Goal: Information Seeking & Learning: Check status

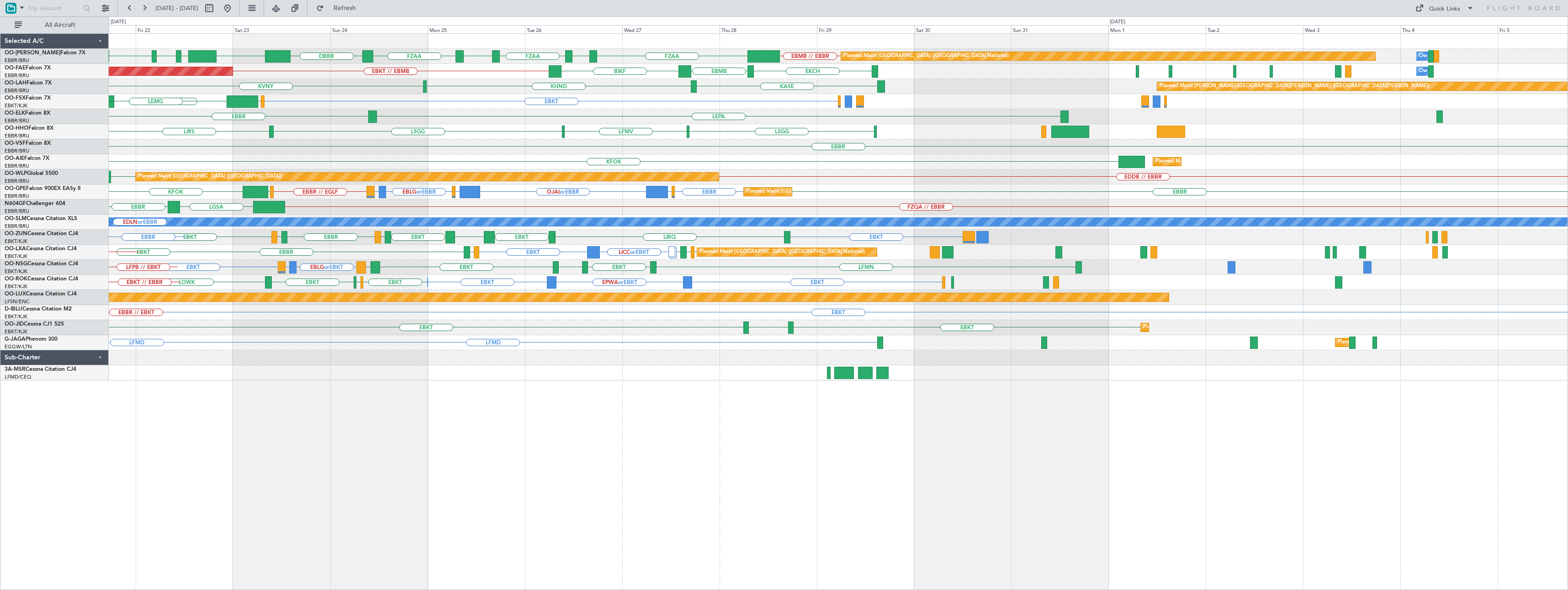
click at [524, 315] on div "EBMB // EBBR FZAA FZOA FZAA FZIC FZAA DBBB EBMB HAAB HASO HAAB Planned Maint Br…" at bounding box center [838, 207] width 1459 height 347
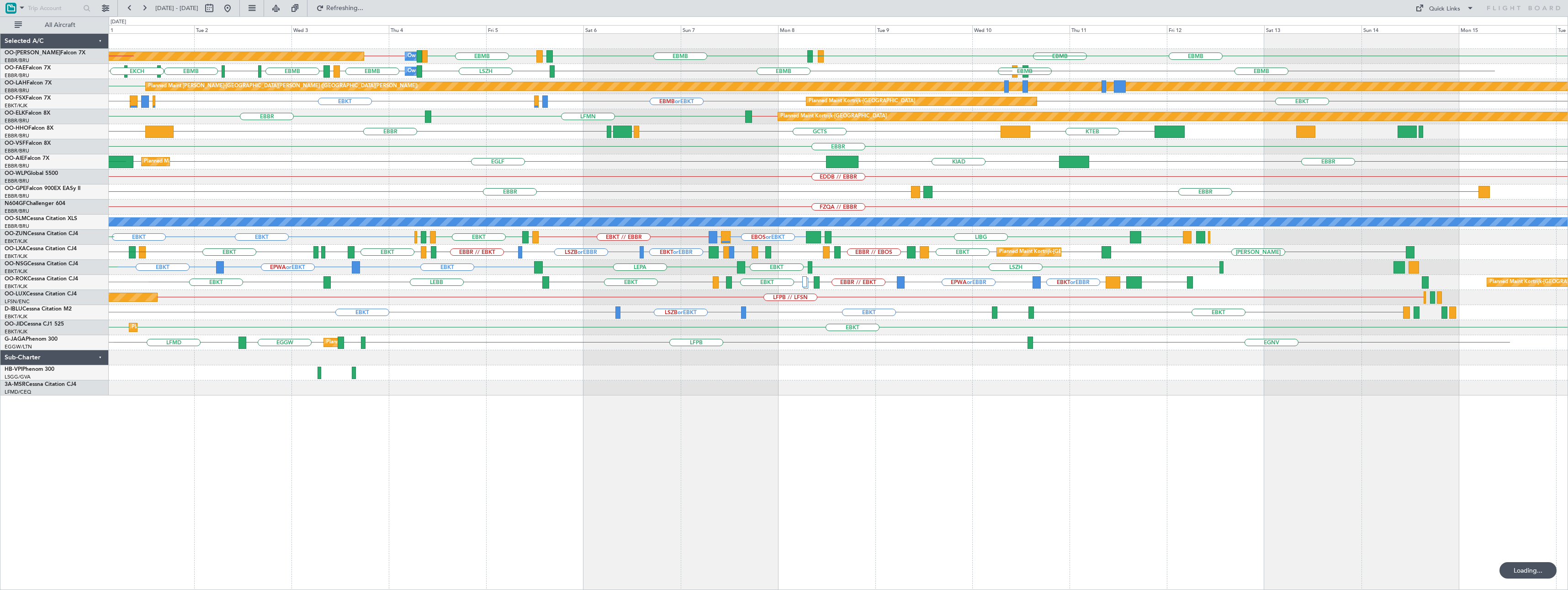
click at [952, 378] on div "EBMB LSZH EBMB EBBR // EBMB EBMB EBMB LIMC EBMB LKPR Planned Maint Brussels (Br…" at bounding box center [838, 214] width 1459 height 362
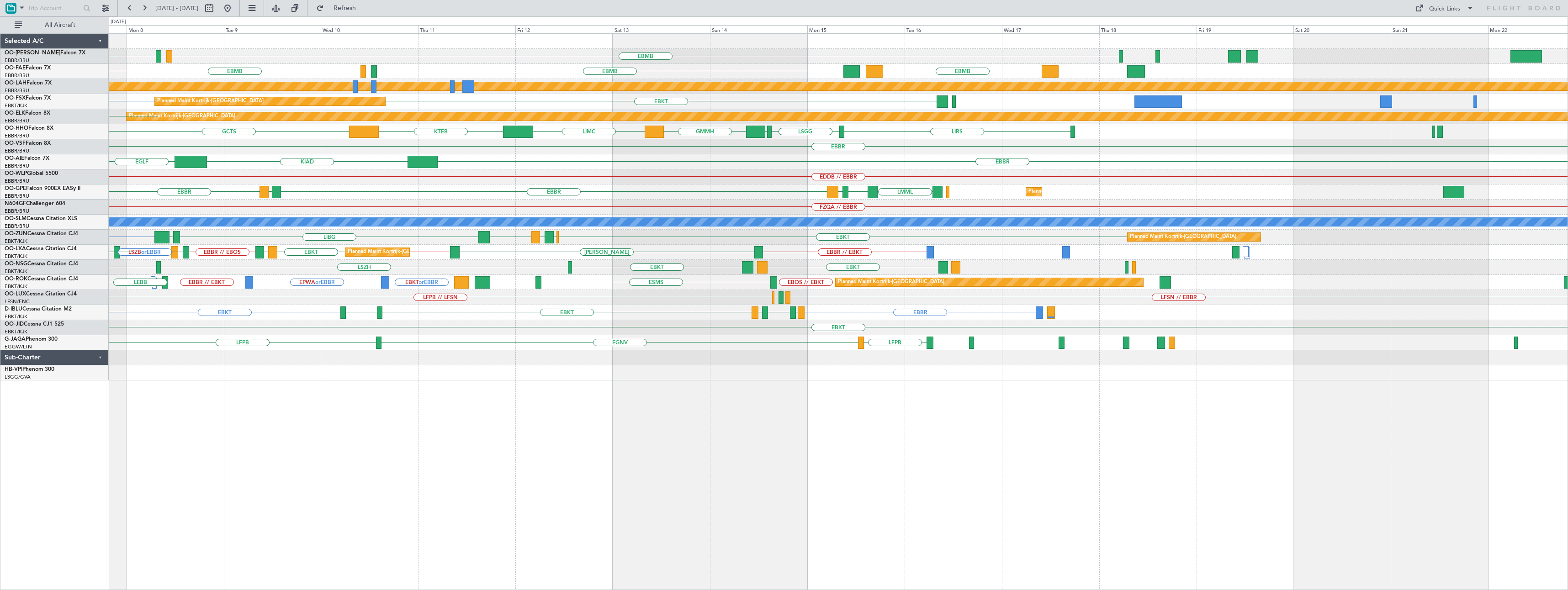
click at [416, 452] on div "EBMB LIMC EBMB LKPR EBMB LSZH EBMB Owner Melsbroek Air Base EBBR // EBMB EBMB O…" at bounding box center [838, 312] width 1459 height 557
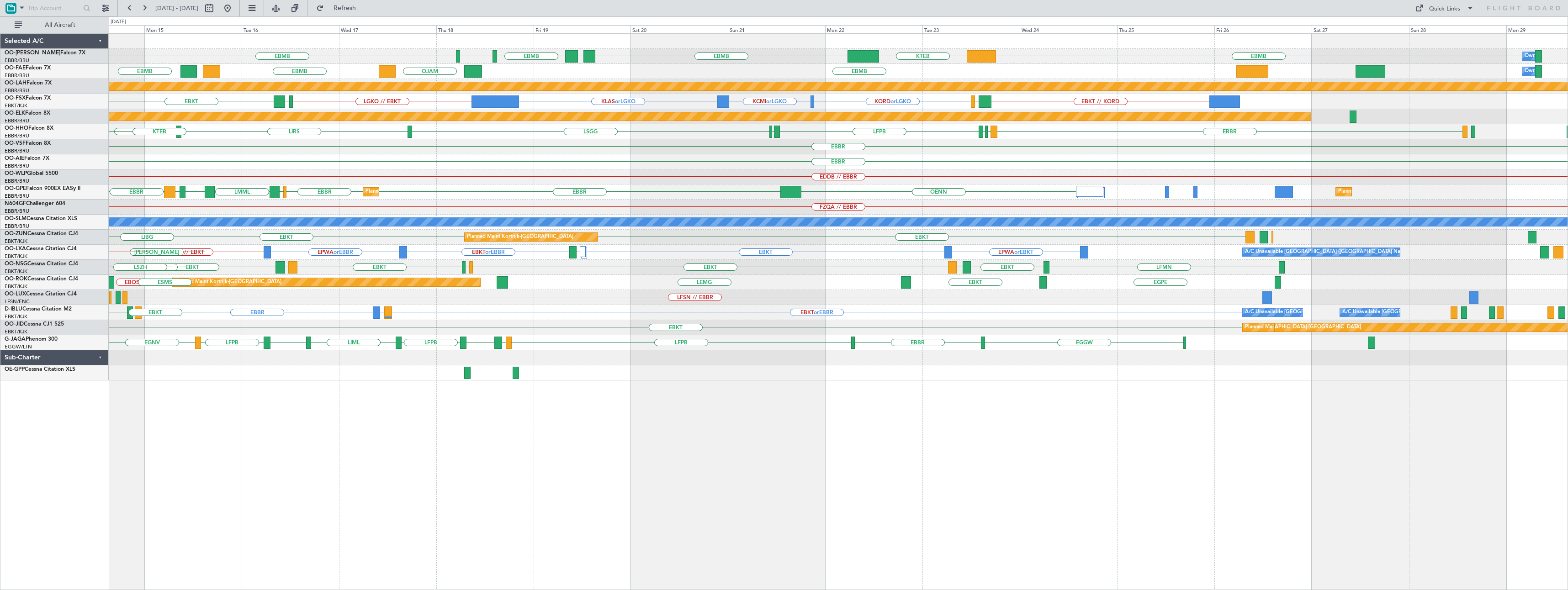
click at [609, 470] on div "EBMB BIKF EBMB LFST EBMB EBMB KTEB Owner Melsbroek Air Base EBMB OJAM EBMB OJAM…" at bounding box center [838, 312] width 1459 height 557
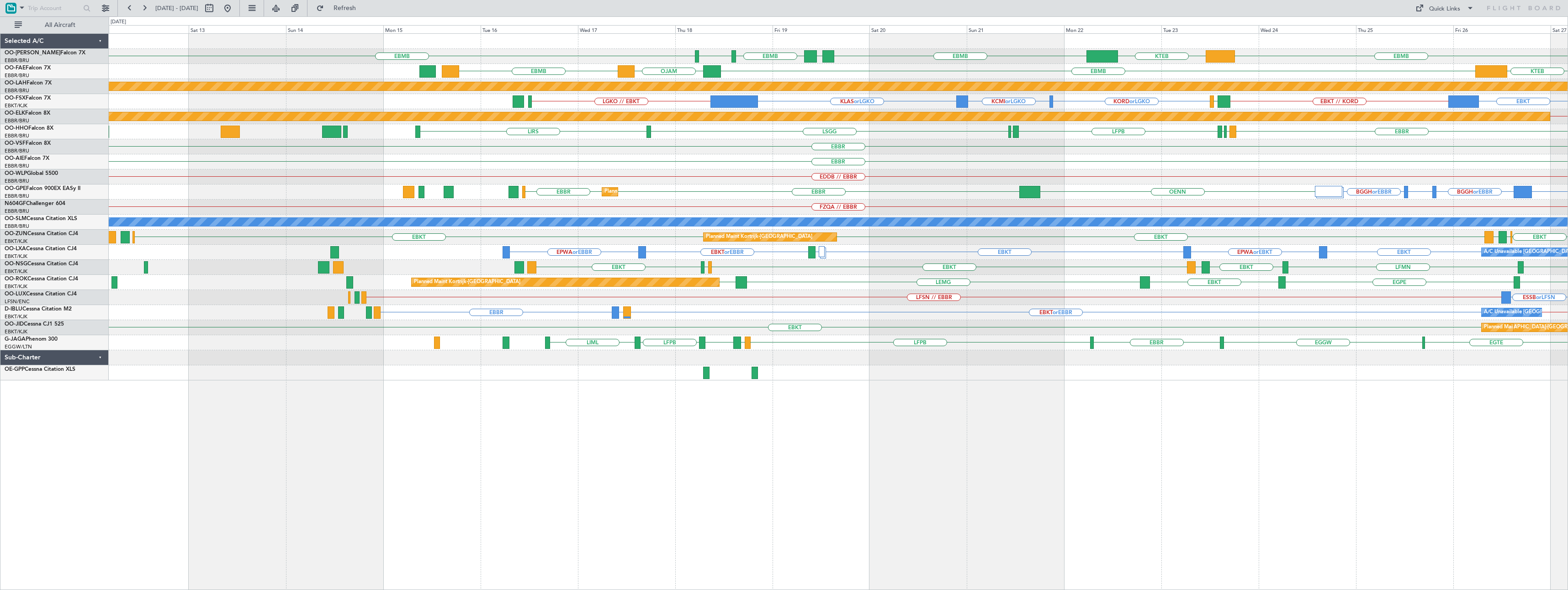
click at [888, 171] on div "EDDB // EBBR" at bounding box center [838, 177] width 1459 height 15
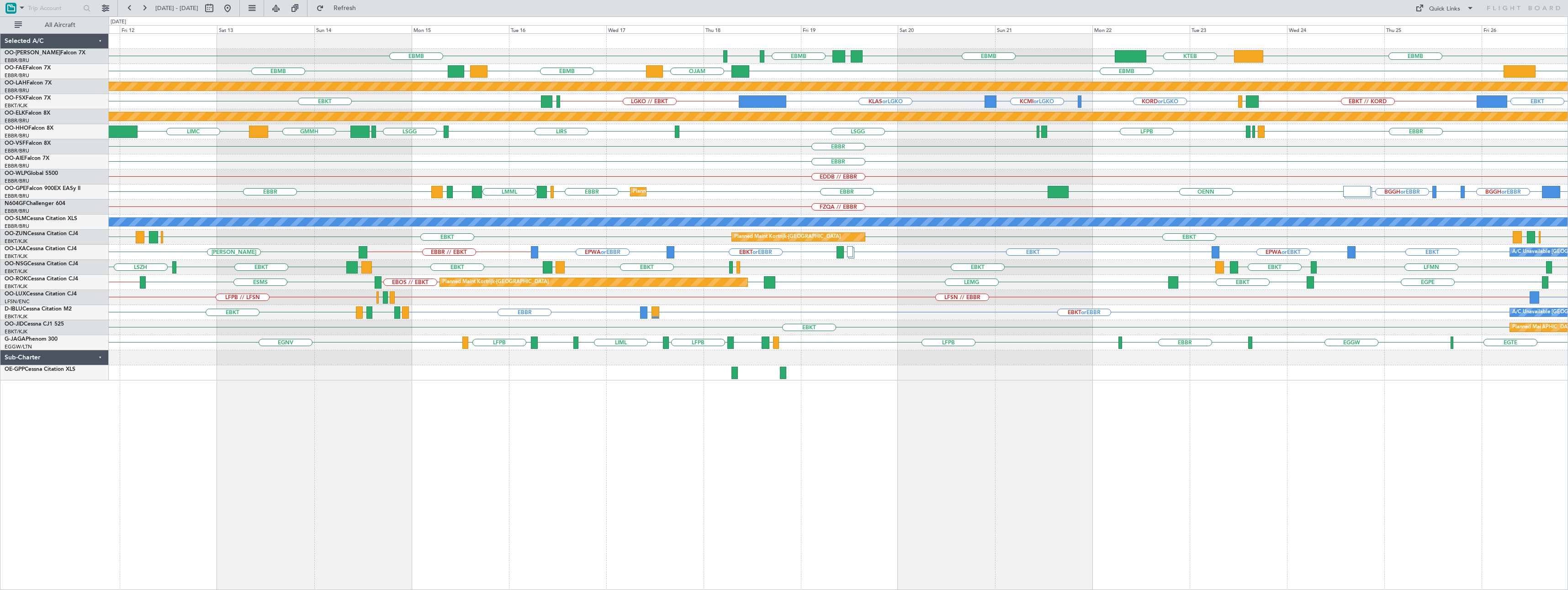
click at [717, 165] on div "EBBR" at bounding box center [838, 162] width 1459 height 15
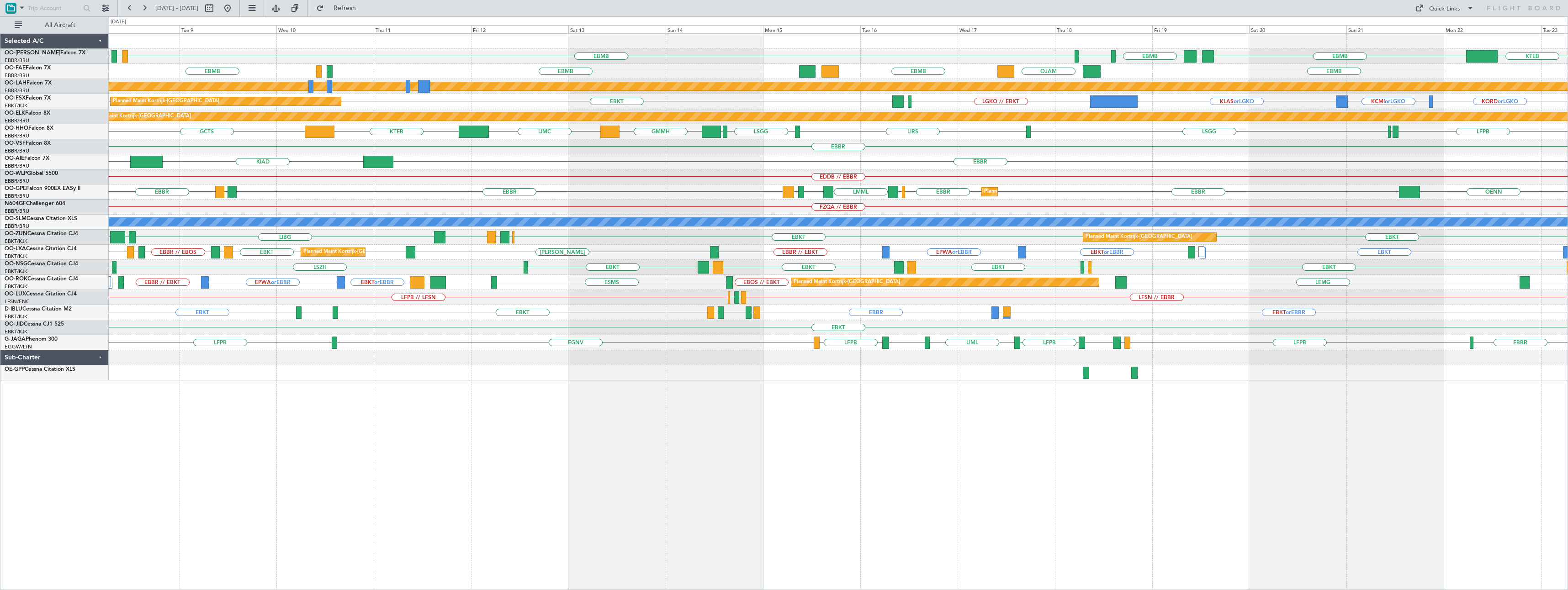
click at [492, 165] on div "EGLF EBBR KIAD" at bounding box center [838, 162] width 1459 height 15
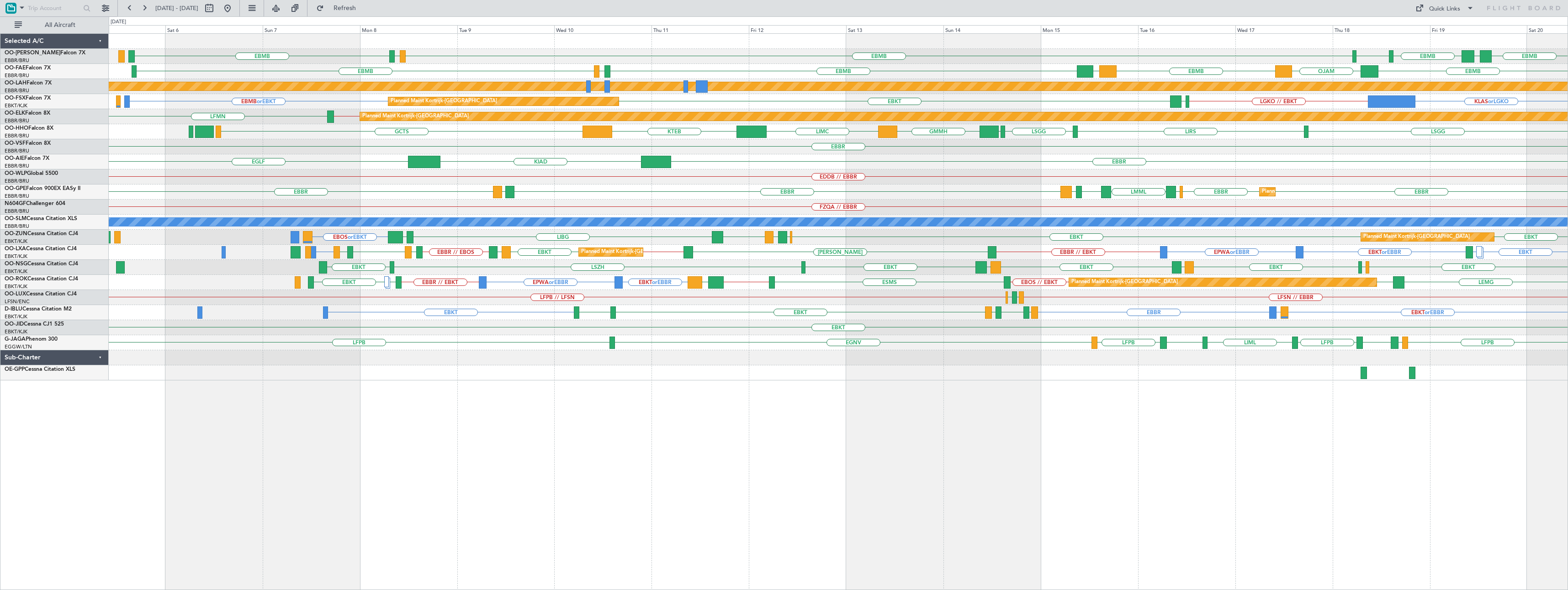
click at [592, 165] on div "EBMB BIKF EBMB LFST EBMB LIMC EBMB Owner Melsbroek Air Base KTEB Planned Maint …" at bounding box center [838, 207] width 1459 height 347
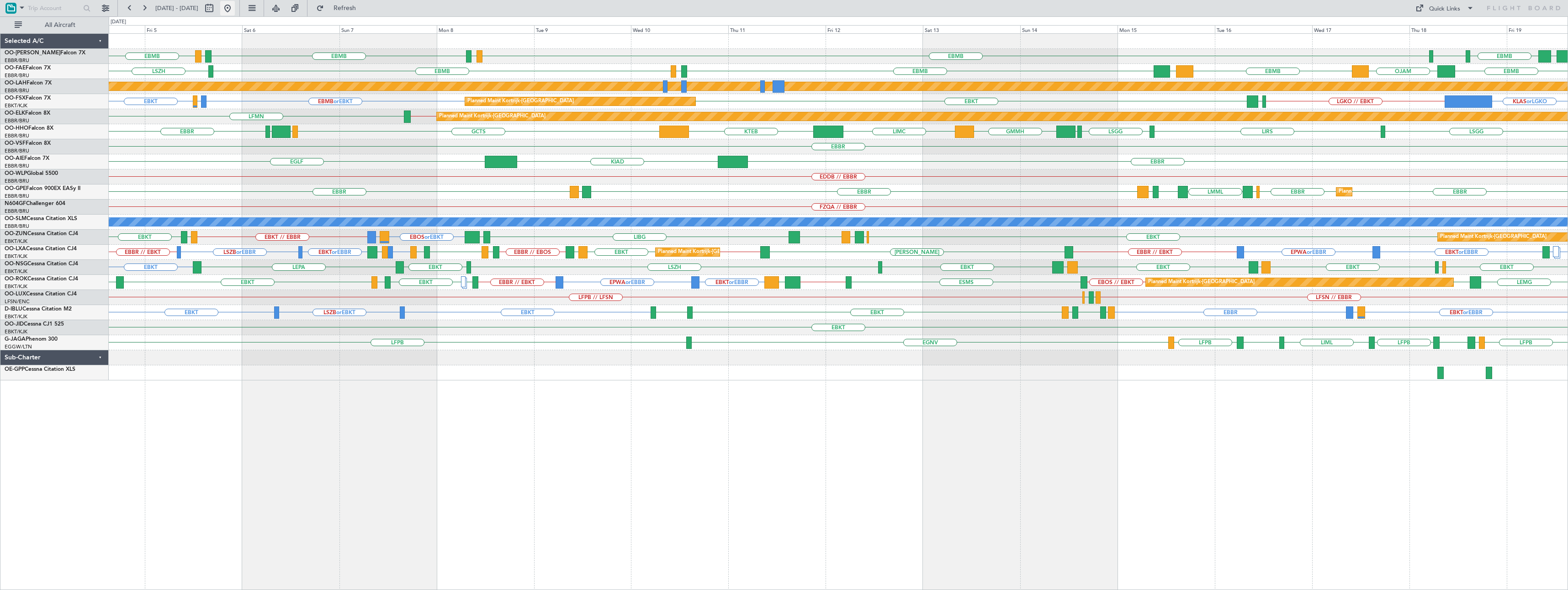
click at [235, 10] on button at bounding box center [228, 8] width 15 height 15
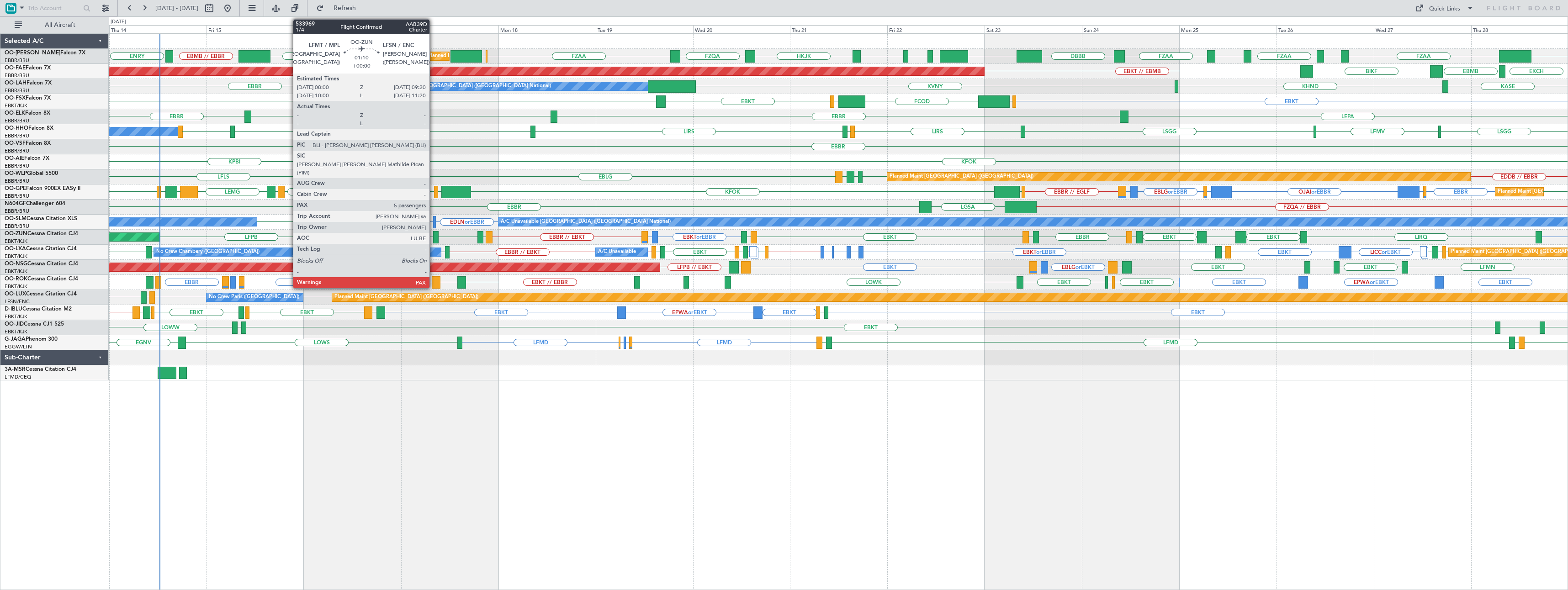
click at [434, 236] on div at bounding box center [435, 237] width 6 height 12
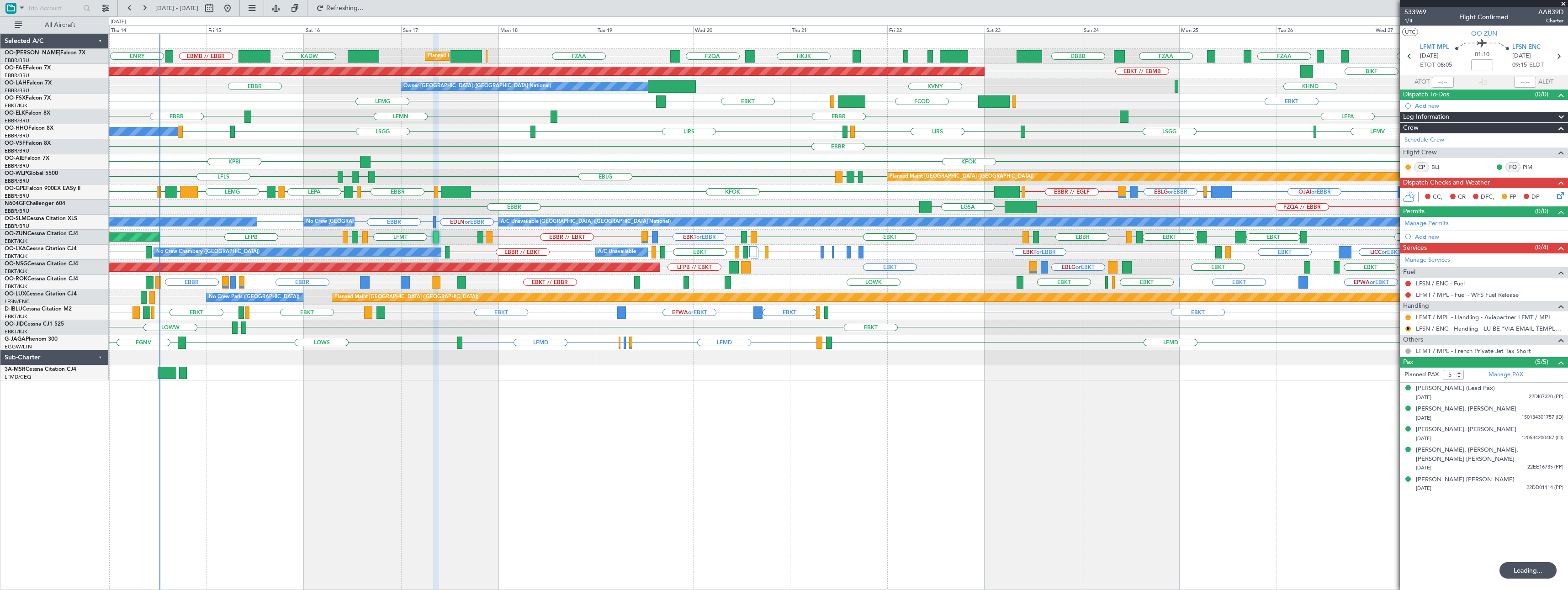
click at [1563, 3] on span at bounding box center [1563, 4] width 9 height 8
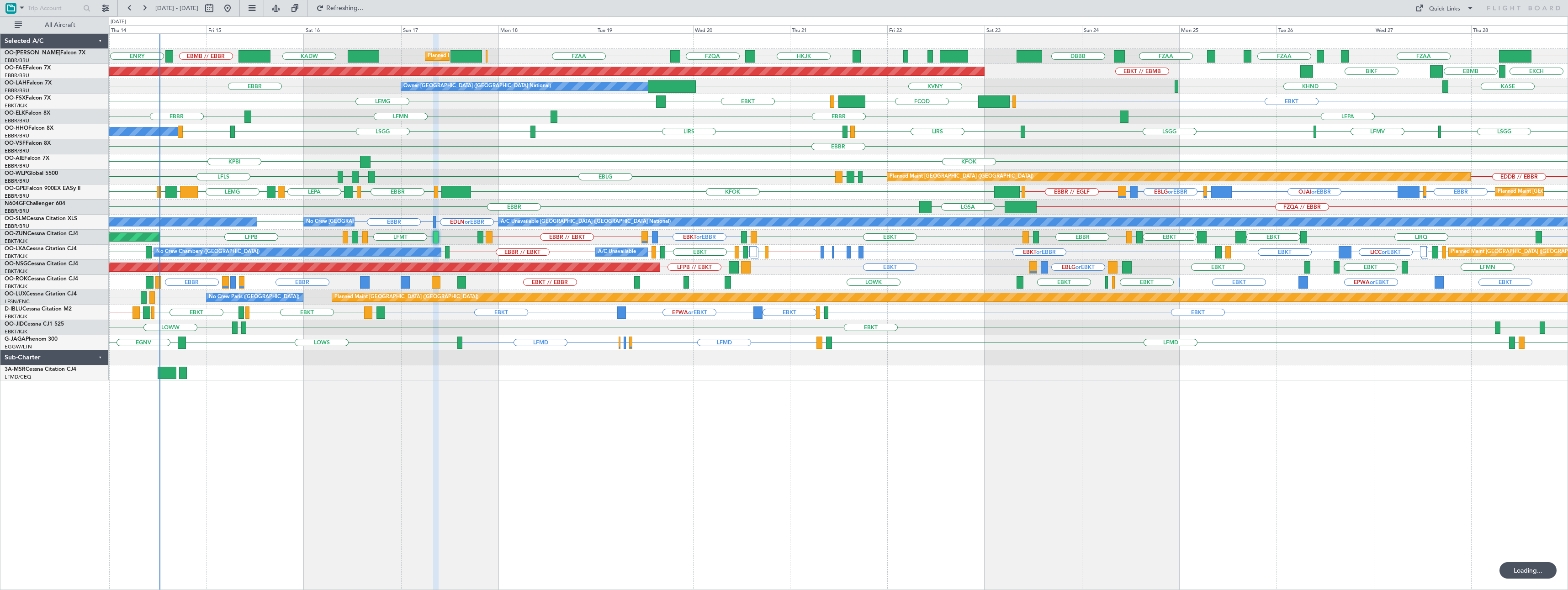
type input "0"
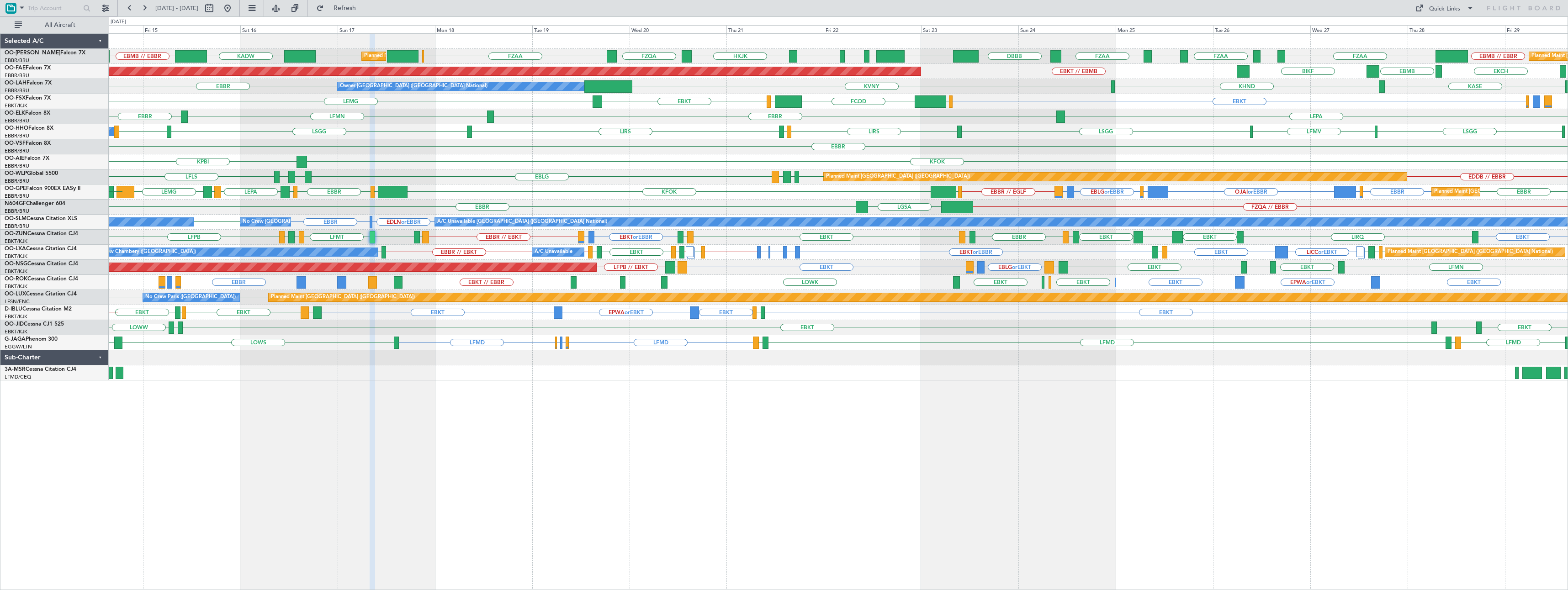
click at [1186, 433] on div "EBMB // EBBR FZAA FZOA FZAA KADW EBMB // EBBR FZIC FZAA DBBB EBMB HAAB HASO HAA…" at bounding box center [838, 312] width 1459 height 557
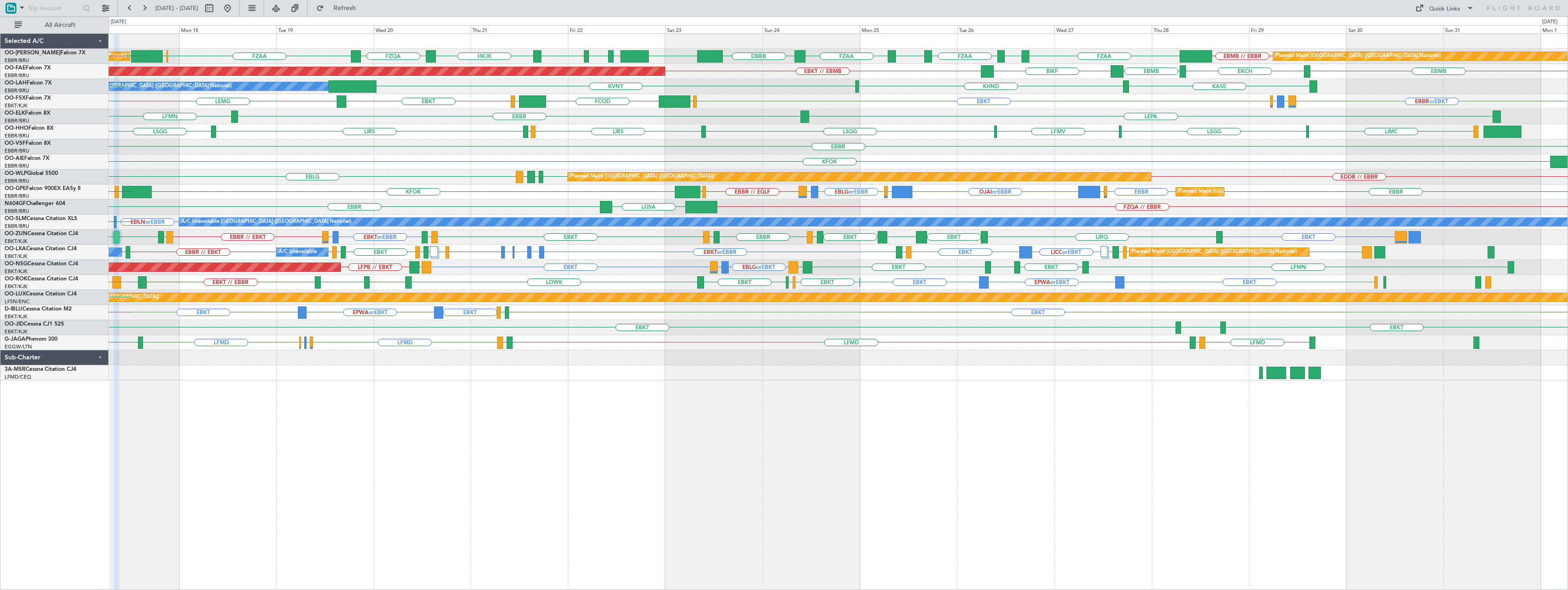
click at [773, 426] on div "Planned Maint Brussels (Brussels National) Planned Maint Brussels (Brussels Nat…" at bounding box center [838, 312] width 1459 height 557
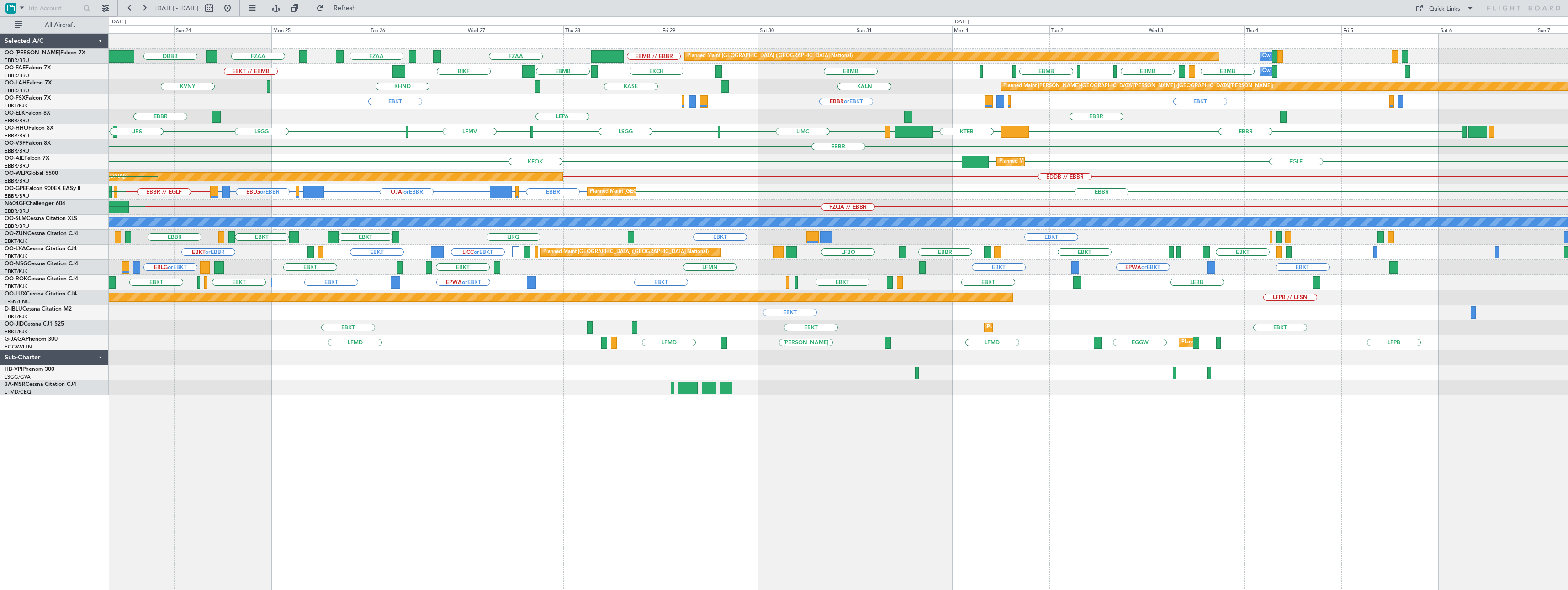
click at [738, 465] on div "EBBR // EBMB EBMB // EBBR FZAA FZOA FZAA FZIC FZAA DBBB EBMB Planned Maint Brus…" at bounding box center [838, 312] width 1459 height 557
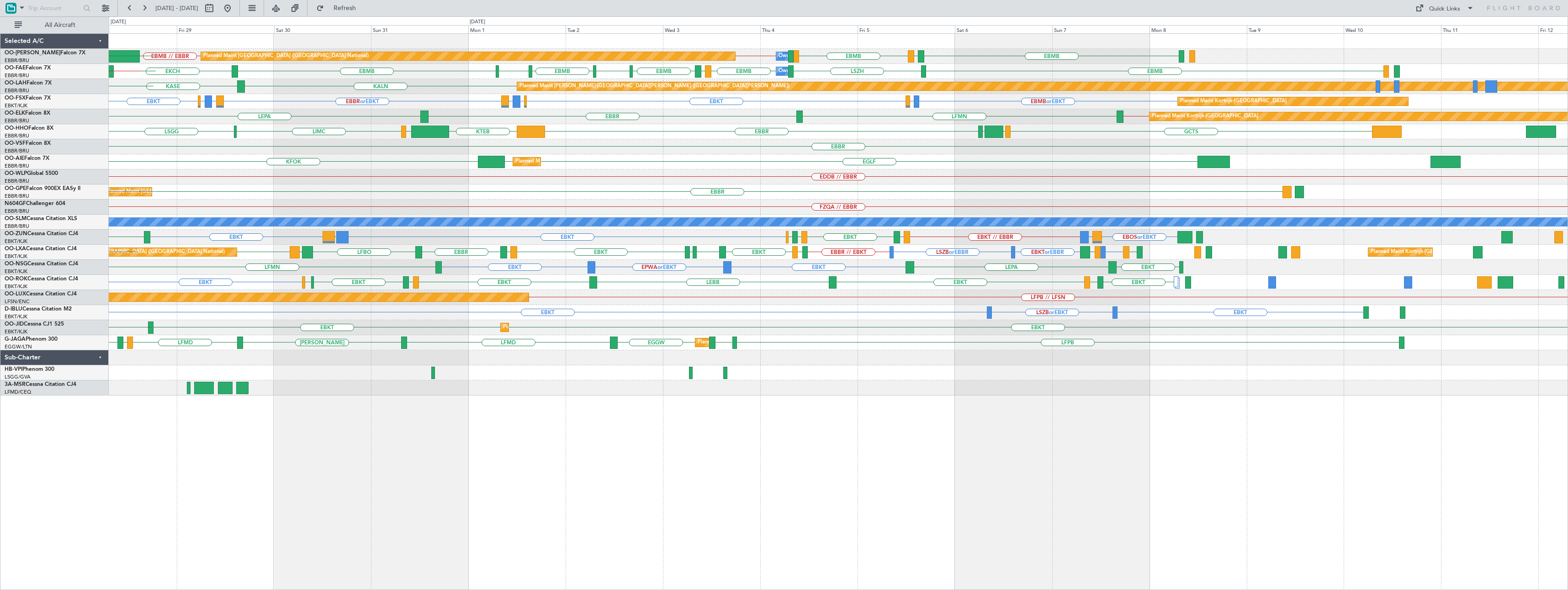
click at [671, 484] on div "EBMB LSZH EBMB EBBR // EBMB EBMB // EBBR EBMB LKPR Planned Maint Brussels (Brus…" at bounding box center [838, 312] width 1459 height 557
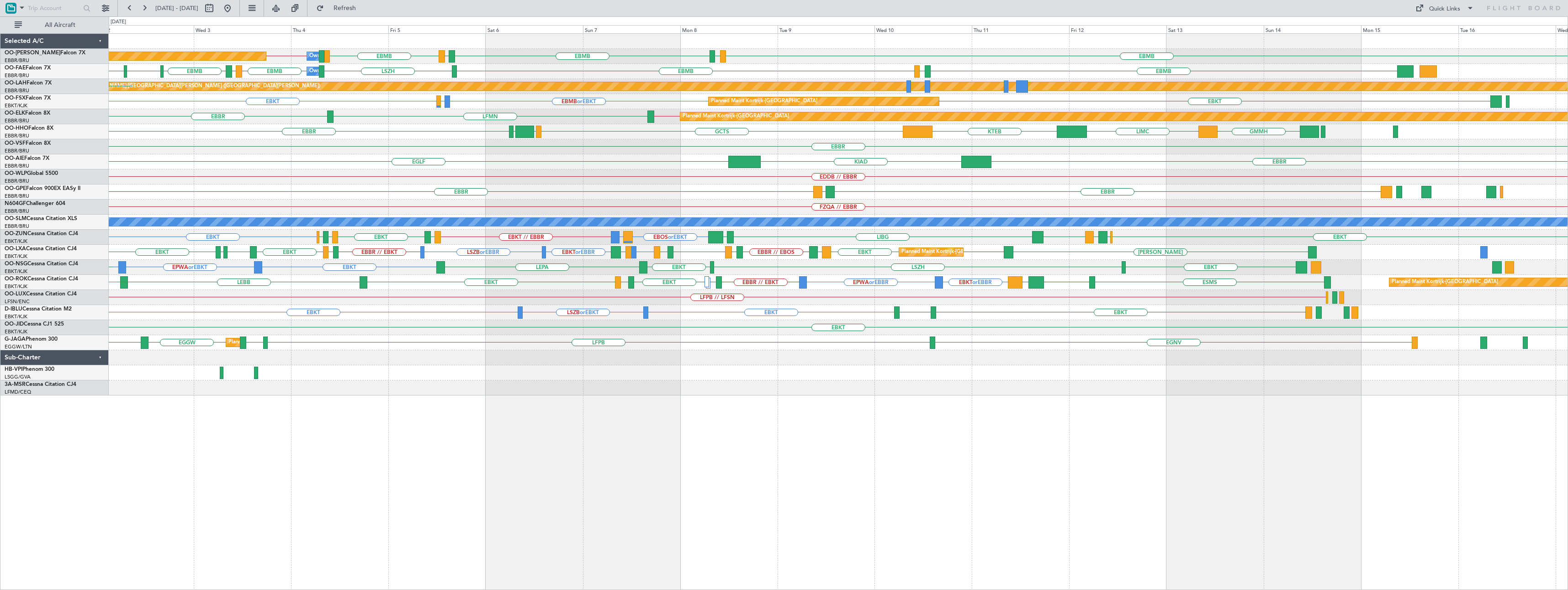
click at [892, 486] on div "EBMB LSZH EBMB EBBR // EBMB EBMB LIMC EBMB LKPR Planned Maint Brussels (Brussel…" at bounding box center [838, 312] width 1459 height 557
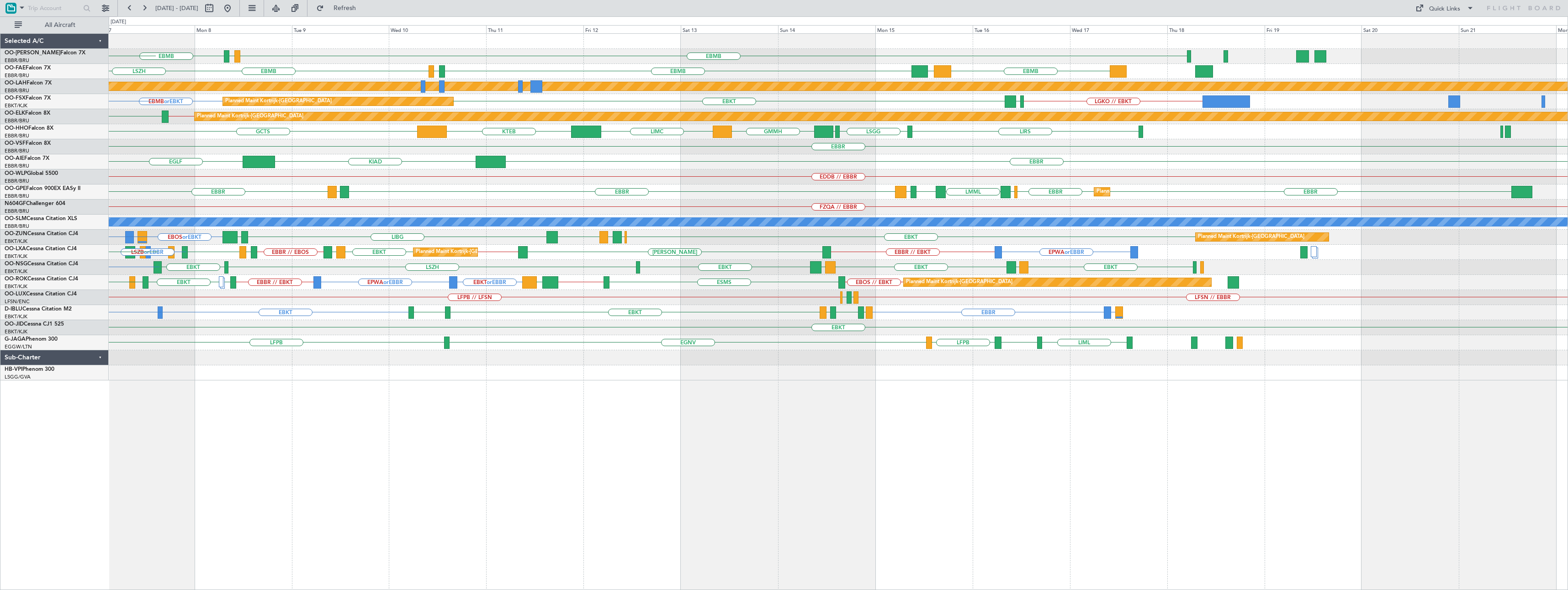
click at [501, 529] on div "EBMB LIMC EBMB EBMB Owner Melsbroek Air Base EBBR // EBMB LSZH EBMB LKPR Planne…" at bounding box center [838, 312] width 1459 height 557
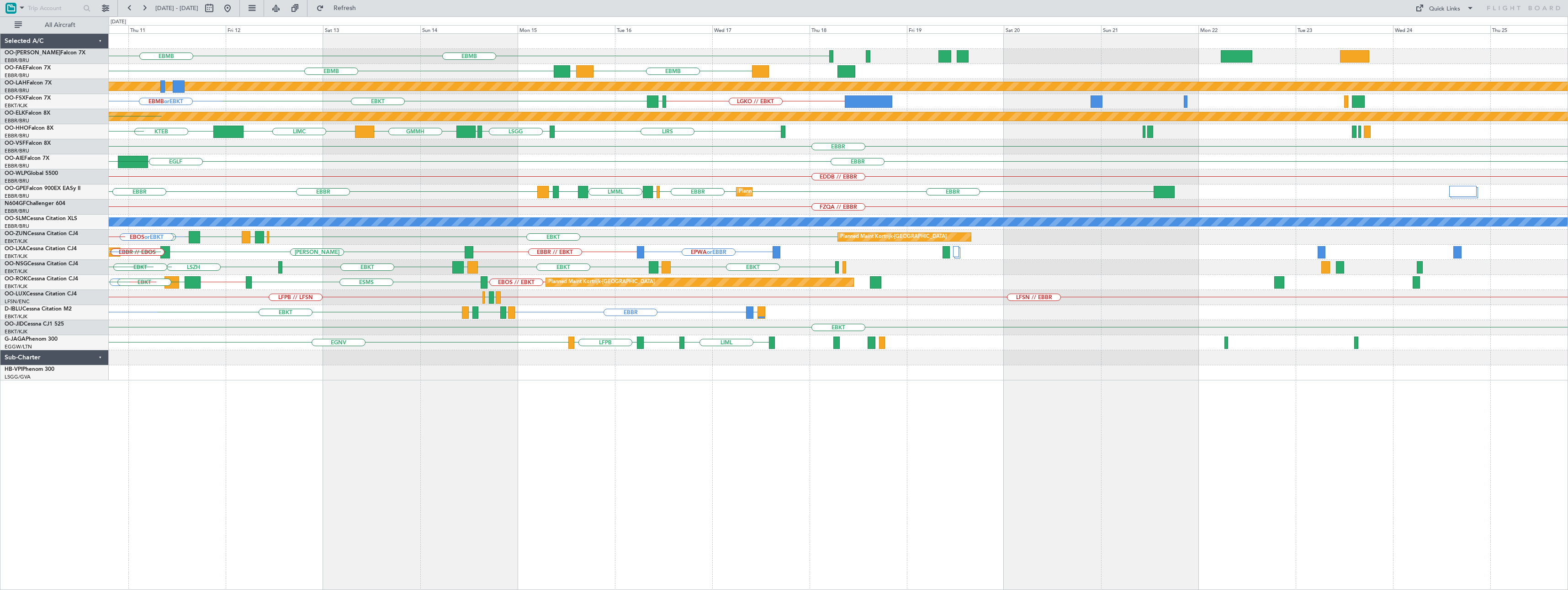
click at [709, 513] on div "EBMB LIMC EBMB EBMB EBMB OJAM LIMC EBMB Planned Maint Alton-st Louis (St Louis …" at bounding box center [838, 312] width 1459 height 557
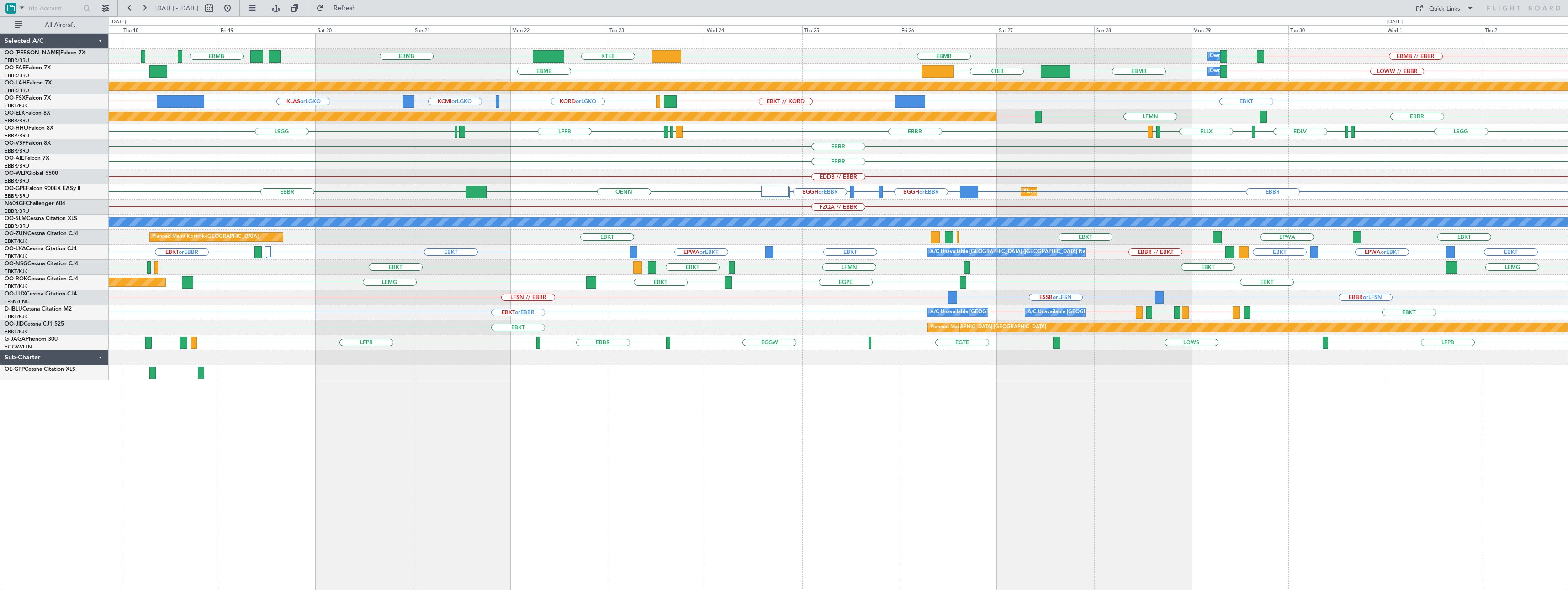
click at [786, 492] on div "EBMB EBMB EBMB EBMB // EBBR BIKF EBMB LFST KTEB LOWW EBMB Owner Melsbroek Air B…" at bounding box center [838, 312] width 1459 height 557
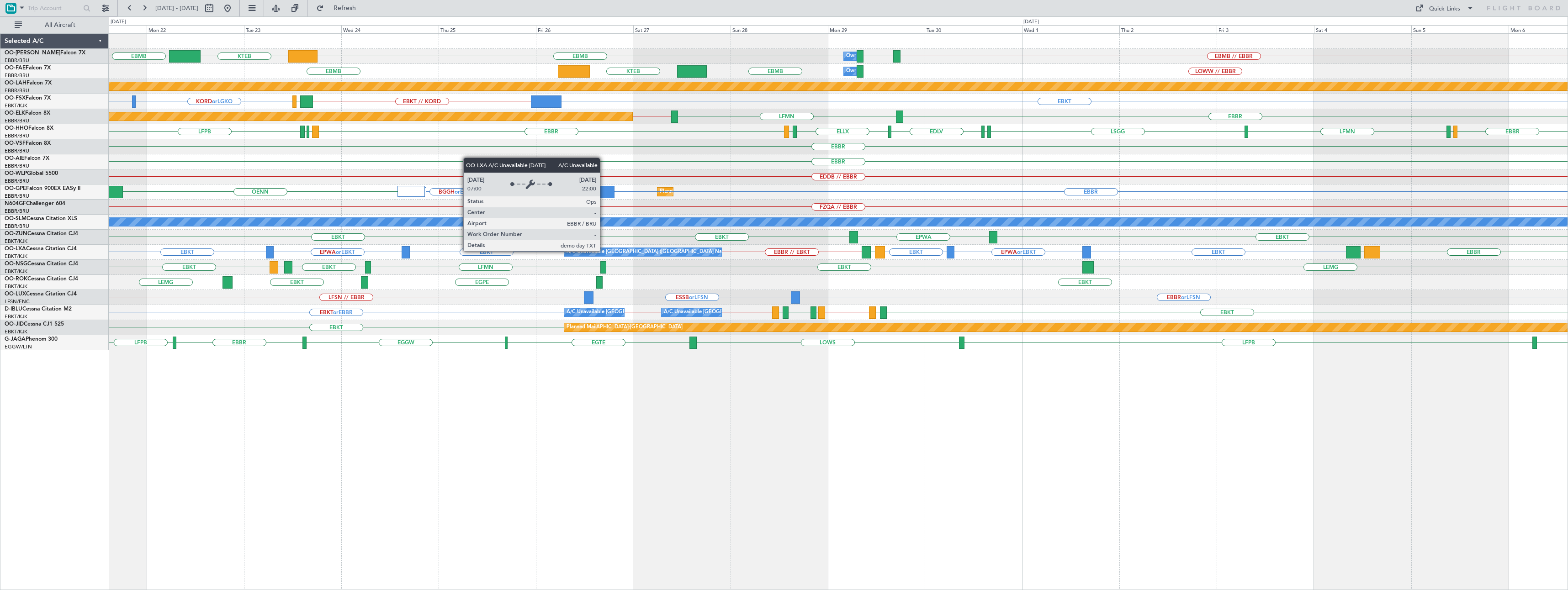
click at [604, 251] on div "A/C Unavailable [GEOGRAPHIC_DATA] ([GEOGRAPHIC_DATA] National)" at bounding box center [651, 252] width 170 height 14
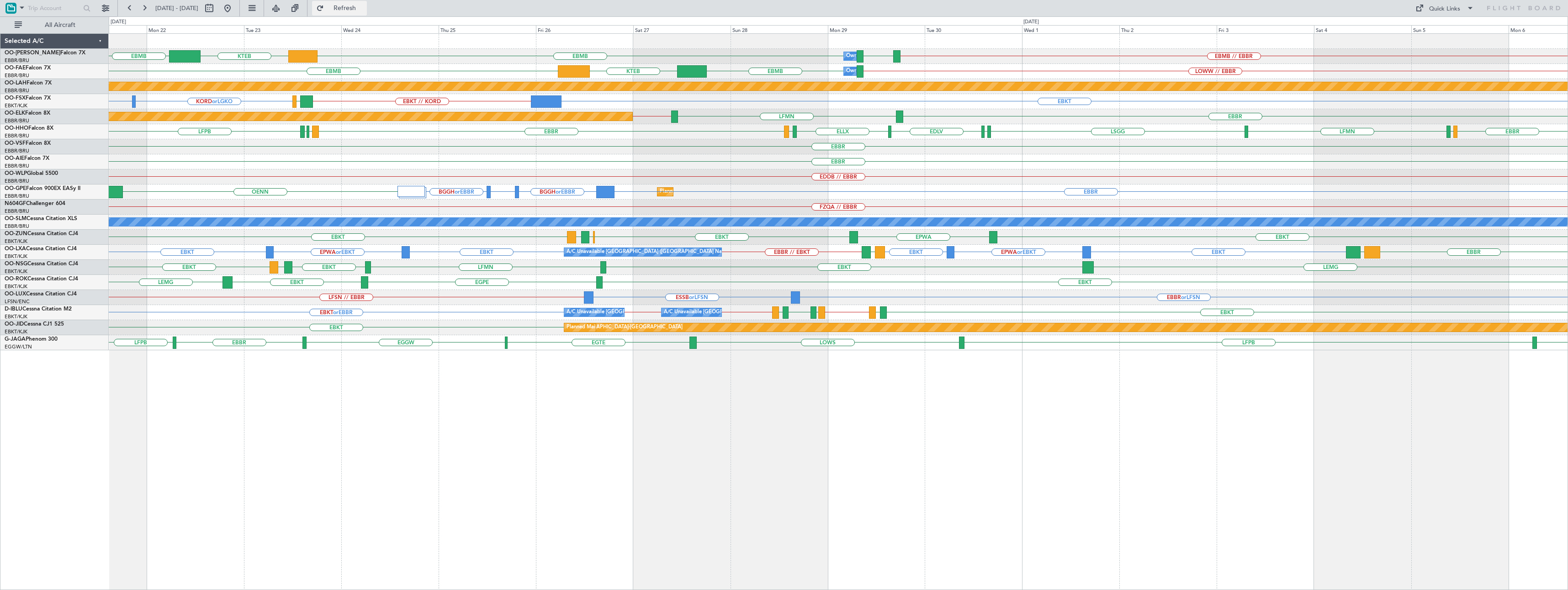
click at [358, 1] on button "Refresh" at bounding box center [339, 8] width 55 height 15
click at [65, 250] on link "OO-LXA Cessna Citation CJ4" at bounding box center [40, 249] width 72 height 6
click at [364, 7] on span "Refresh" at bounding box center [345, 8] width 38 height 6
click at [1433, 7] on div "Quick Links" at bounding box center [1444, 9] width 31 height 9
click at [1431, 26] on button "Trip Builder" at bounding box center [1445, 30] width 68 height 22
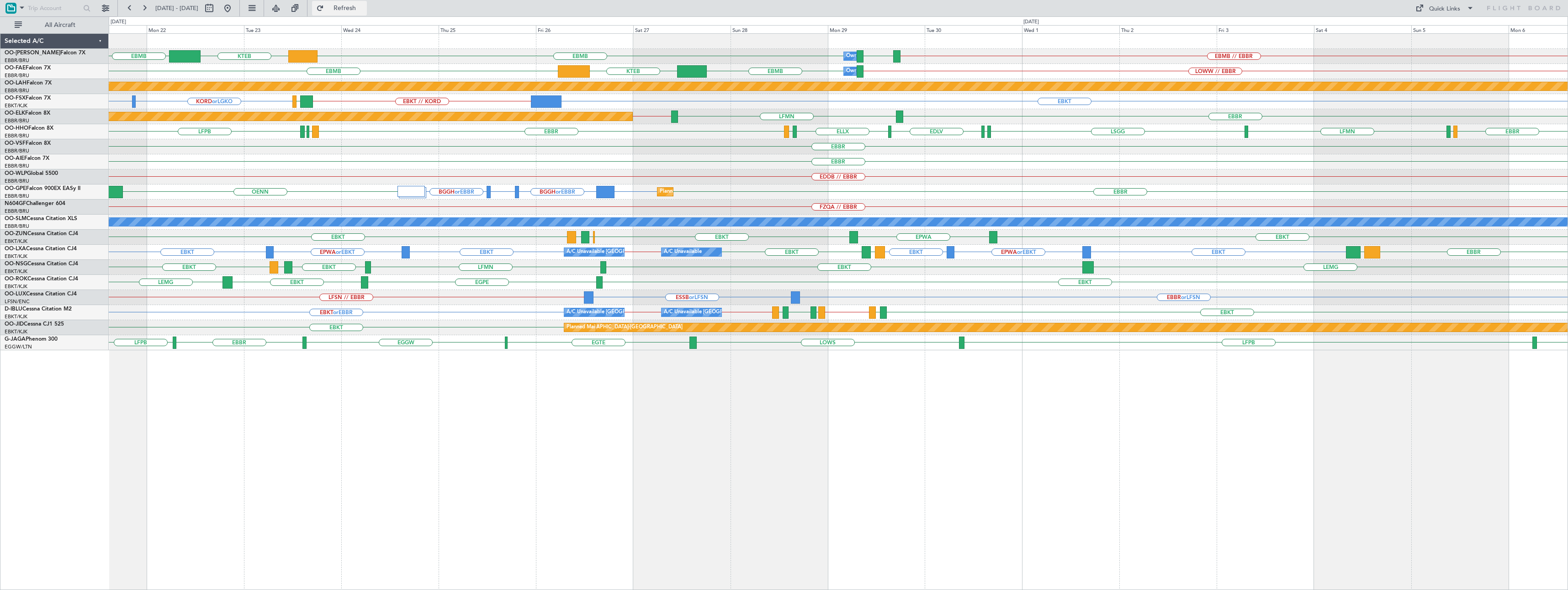
click at [364, 6] on span "Refresh" at bounding box center [345, 8] width 38 height 6
click at [364, 5] on span "Refresh" at bounding box center [345, 8] width 38 height 6
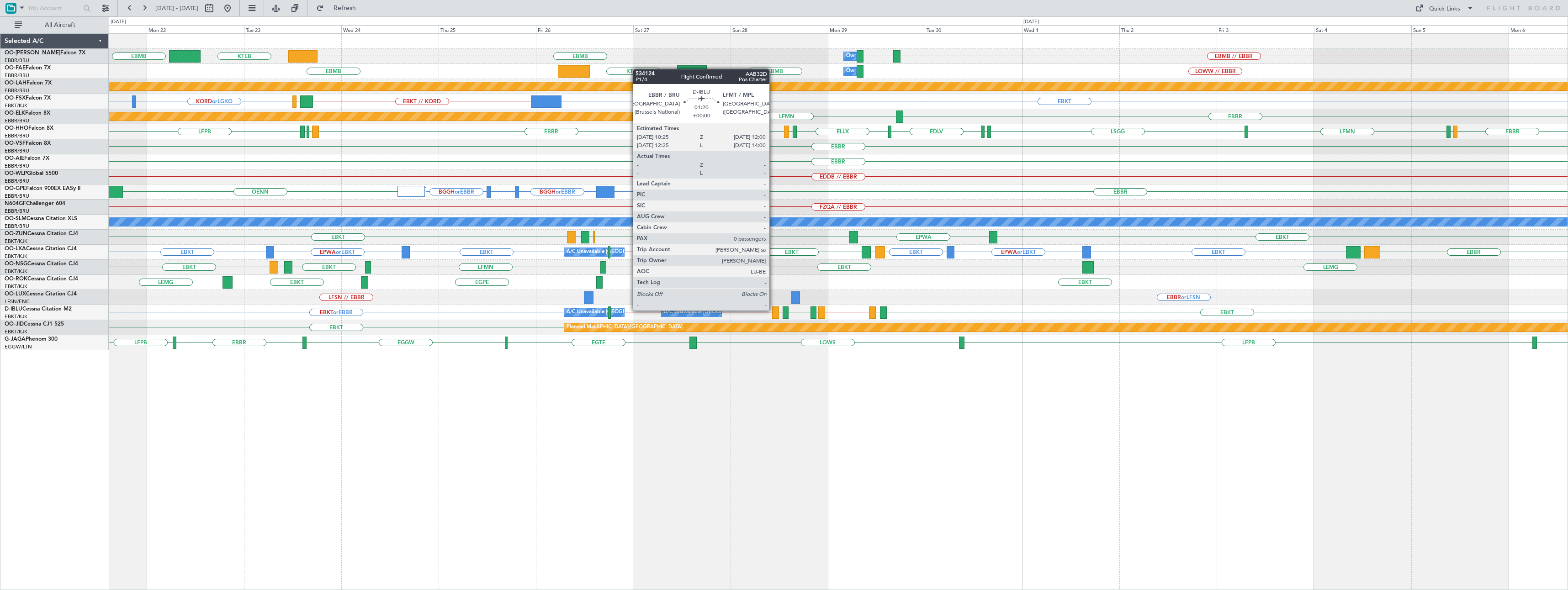
click at [774, 310] on div at bounding box center [775, 313] width 7 height 12
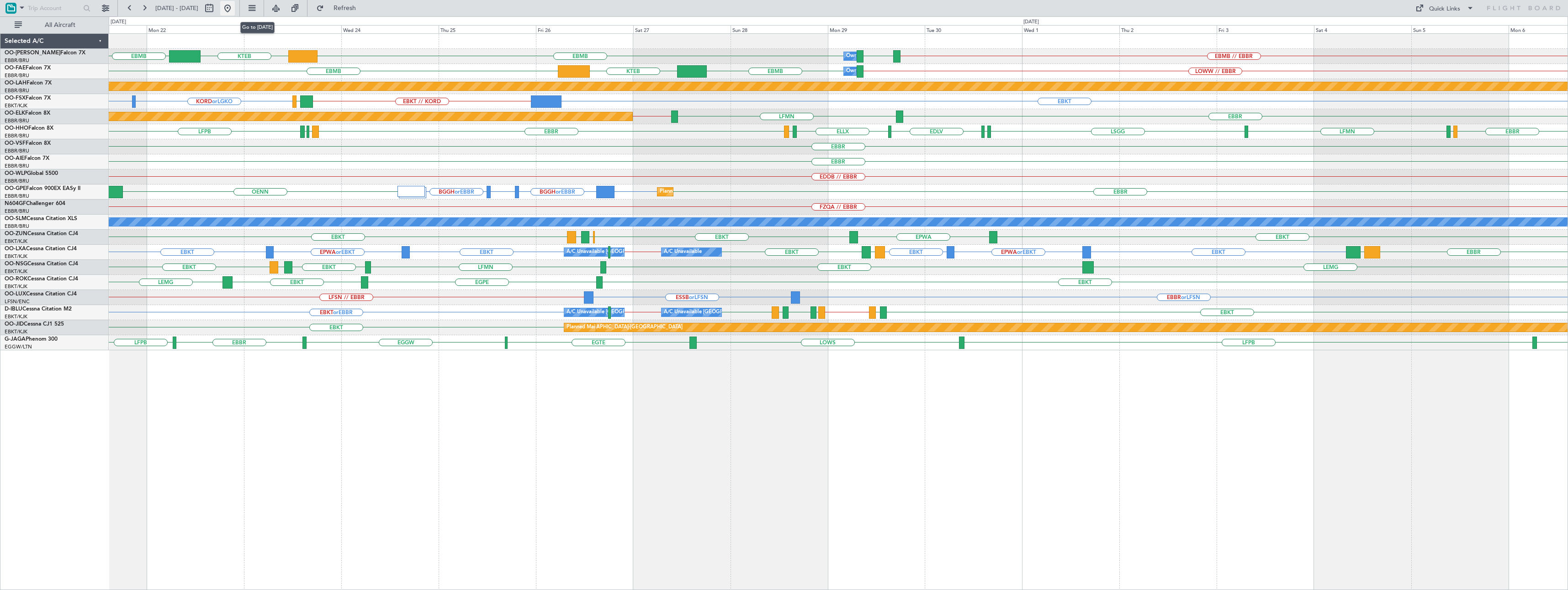
click at [235, 9] on button at bounding box center [228, 8] width 15 height 15
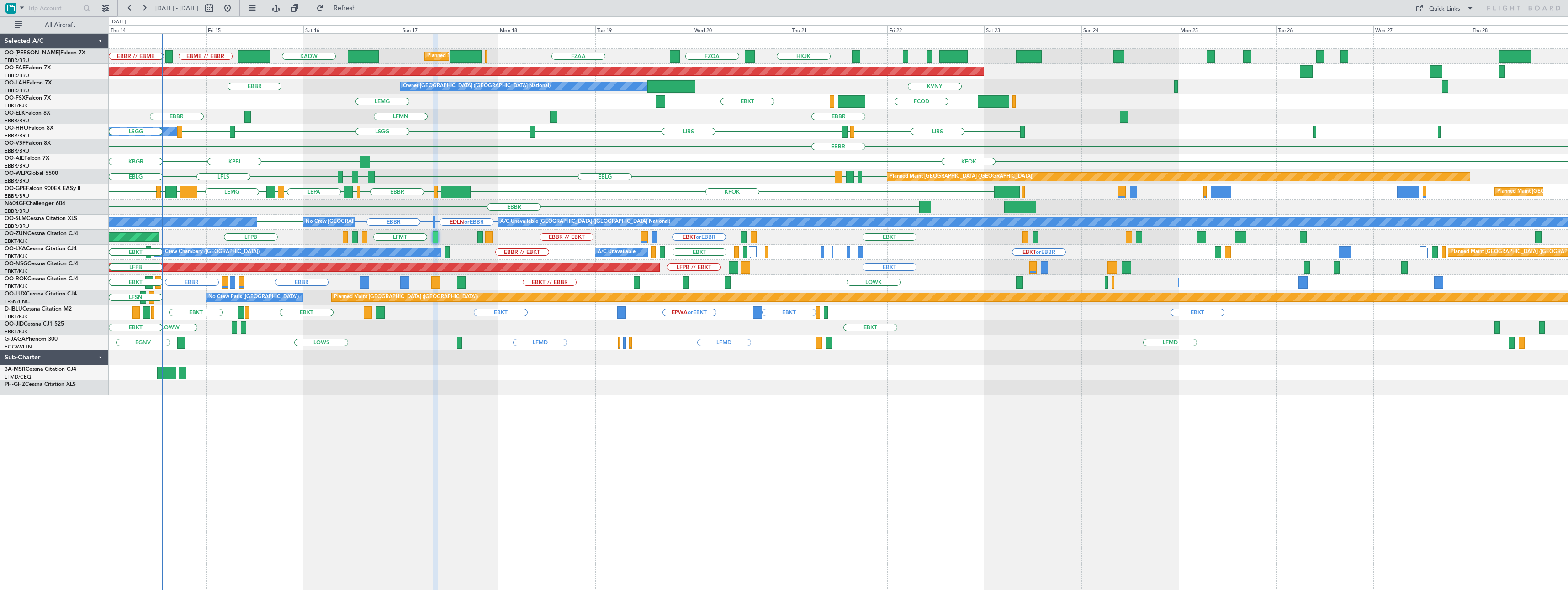
click at [488, 414] on div "KADW HKJK FZQA FZAA FCBB EBBR // EBMB EBBR HAAB EBMB // EBBR ENRY Planned Maint…" at bounding box center [838, 312] width 1459 height 557
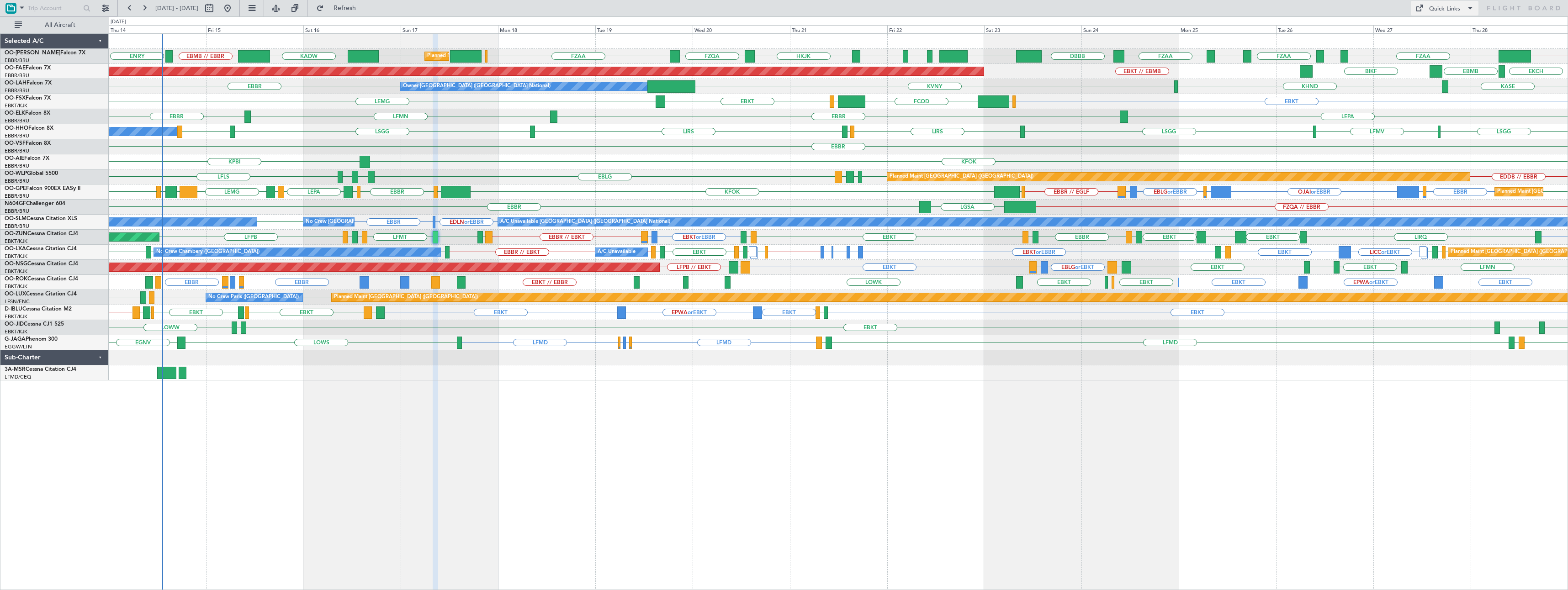
click at [1438, 13] on div "Quick Links" at bounding box center [1444, 9] width 31 height 9
click at [1434, 28] on button "Trip Builder" at bounding box center [1445, 30] width 68 height 22
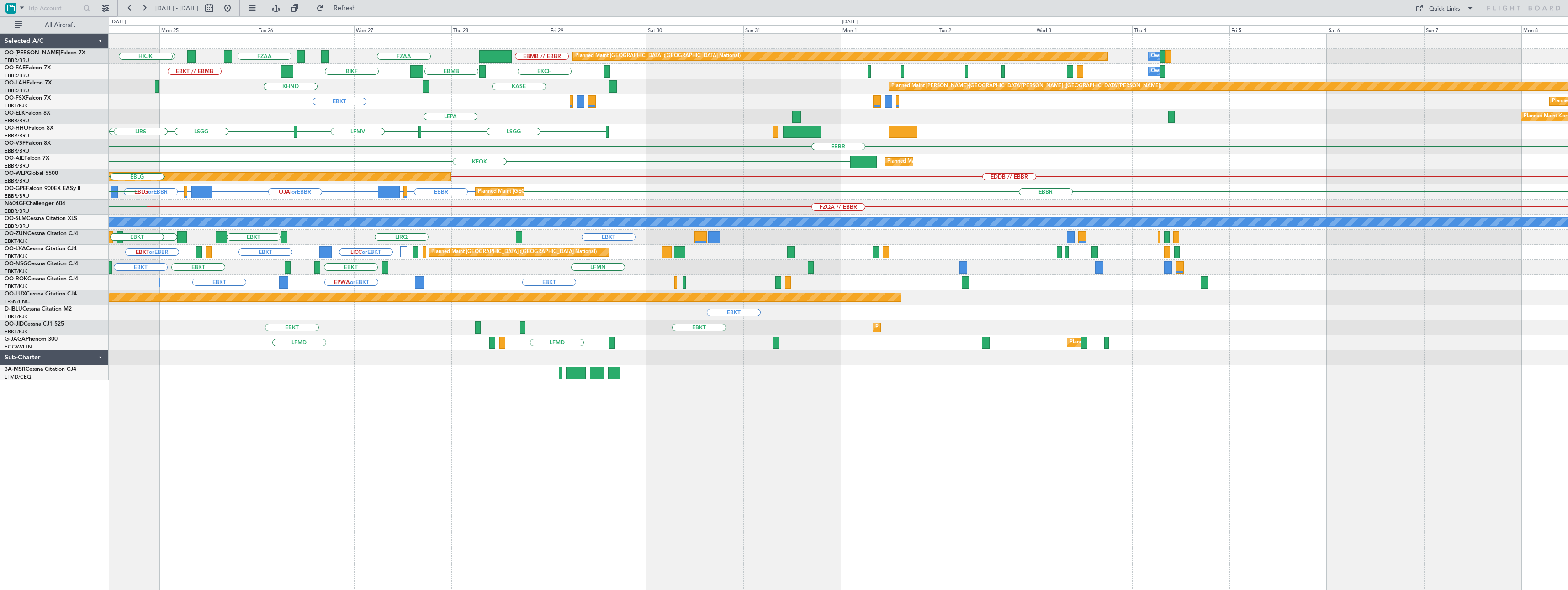
click at [299, 310] on div "FZAA FZIC FZAA EBMB // EBBR FZAA FZOA Planned Maint Brussels (Brussels National…" at bounding box center [838, 207] width 1459 height 347
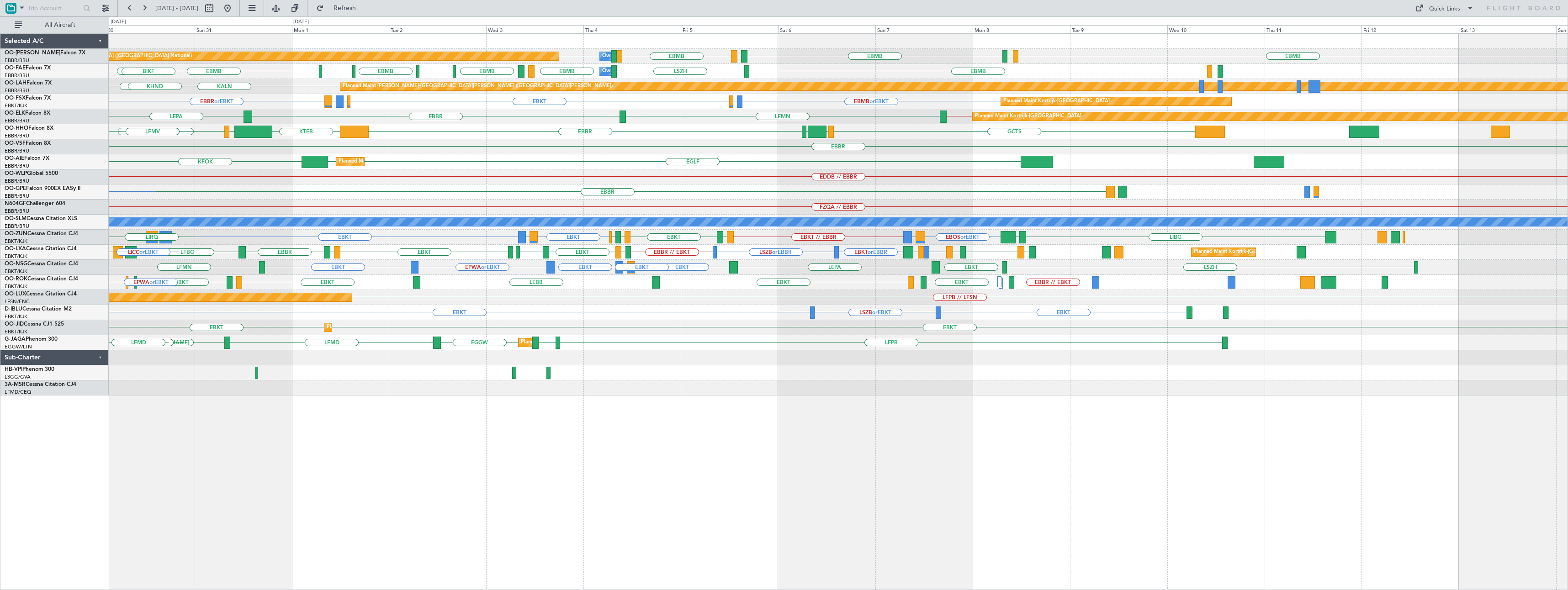
click at [732, 361] on div "EBMB LSZH EBMB EBBR // EBMB EBMB LIMC EBMB LKPR Planned Maint Brussels (Brussel…" at bounding box center [838, 214] width 1459 height 362
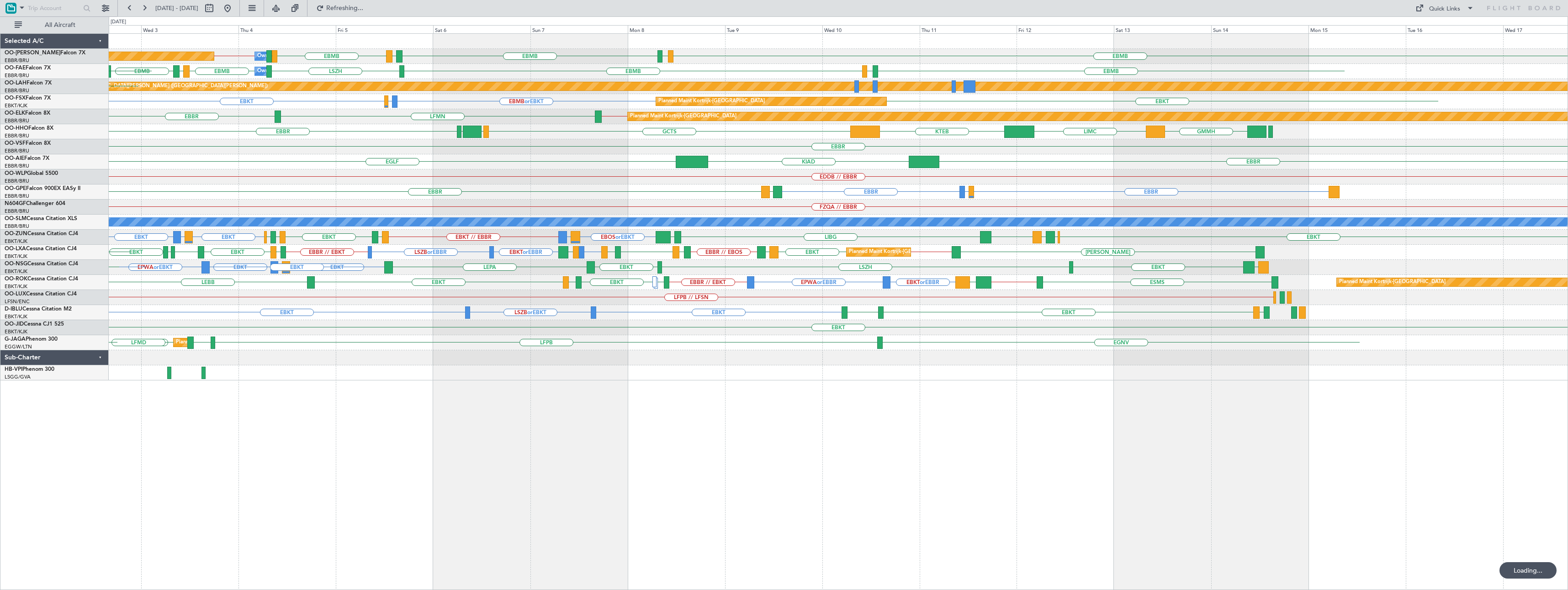
click at [973, 440] on div "Planned Maint Brussels (Brussels National) Owner Melsbroek Air Base EBMB LSZH E…" at bounding box center [838, 312] width 1459 height 557
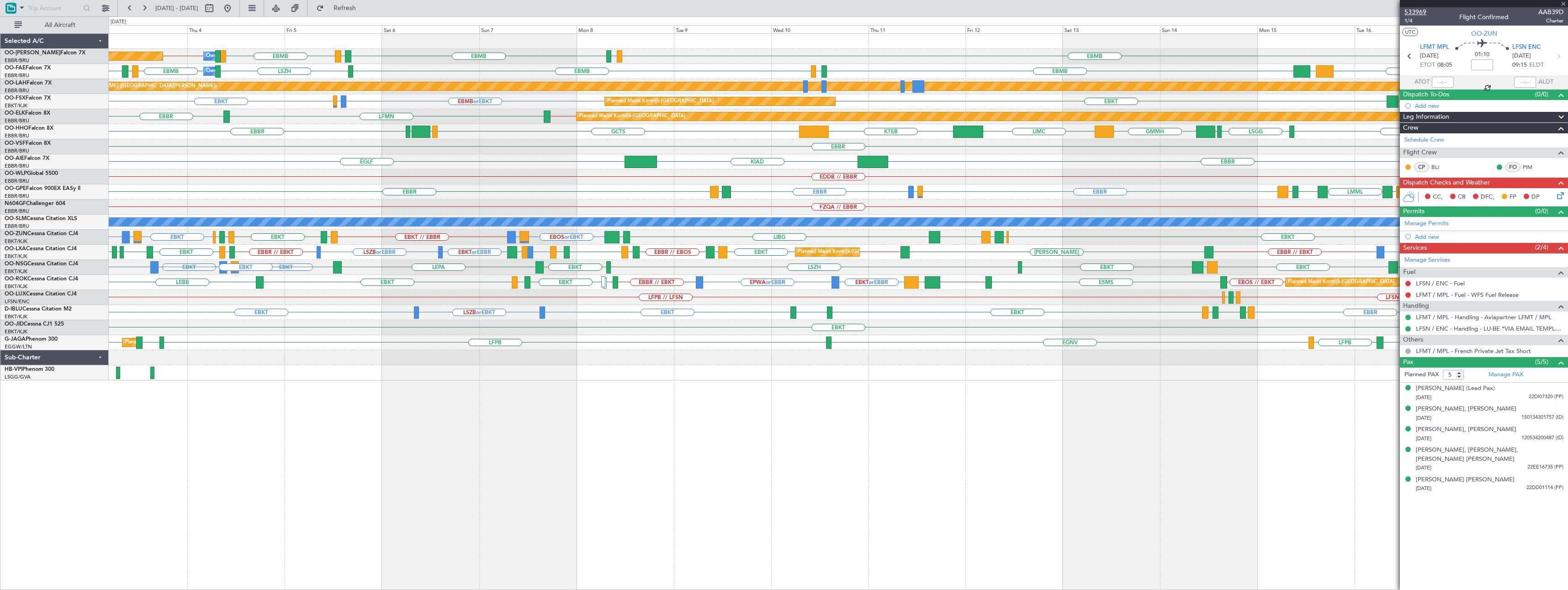
type input "2"
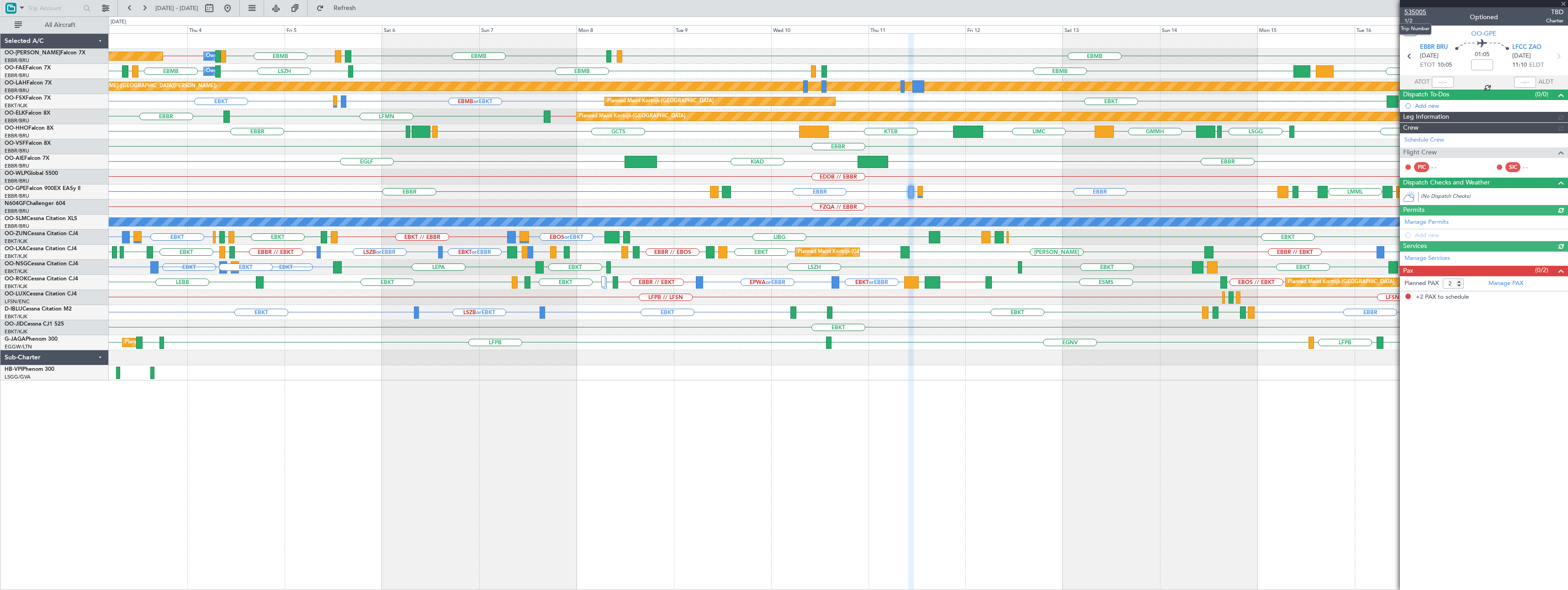
click at [1416, 12] on span "535005" at bounding box center [1416, 12] width 22 height 10
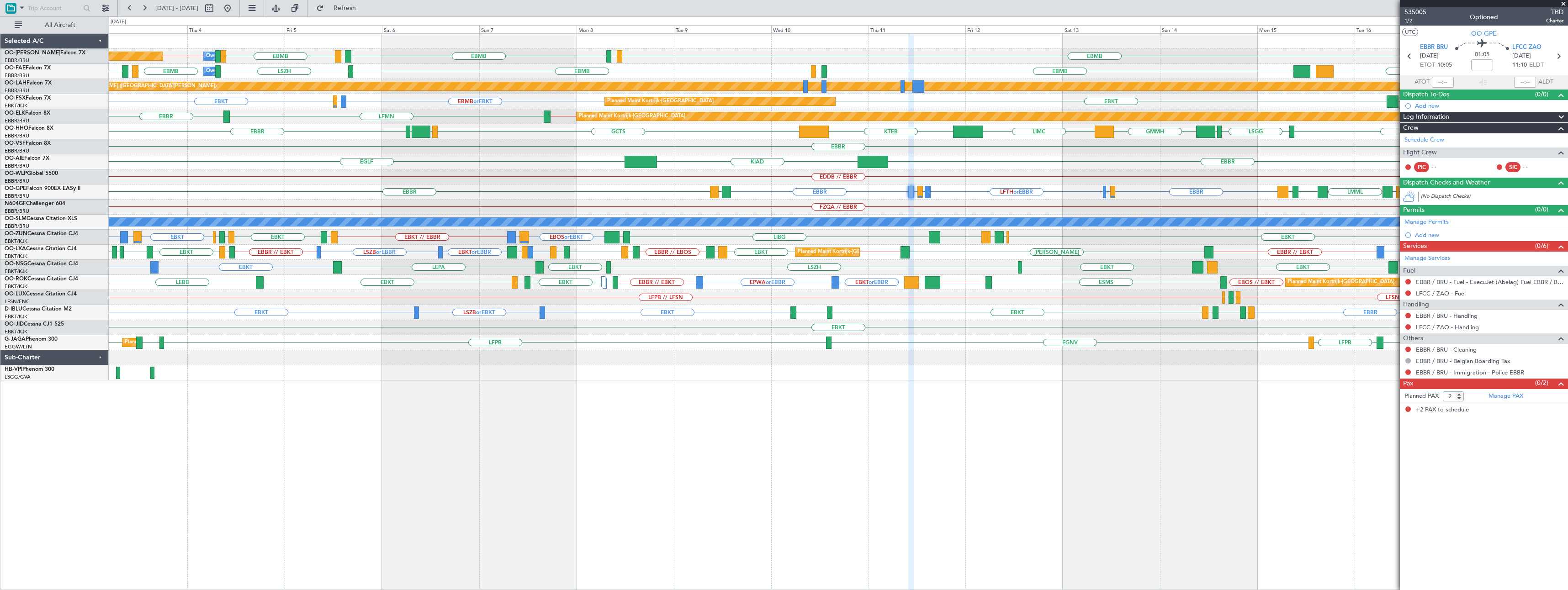
click at [1565, 2] on span at bounding box center [1563, 4] width 9 height 8
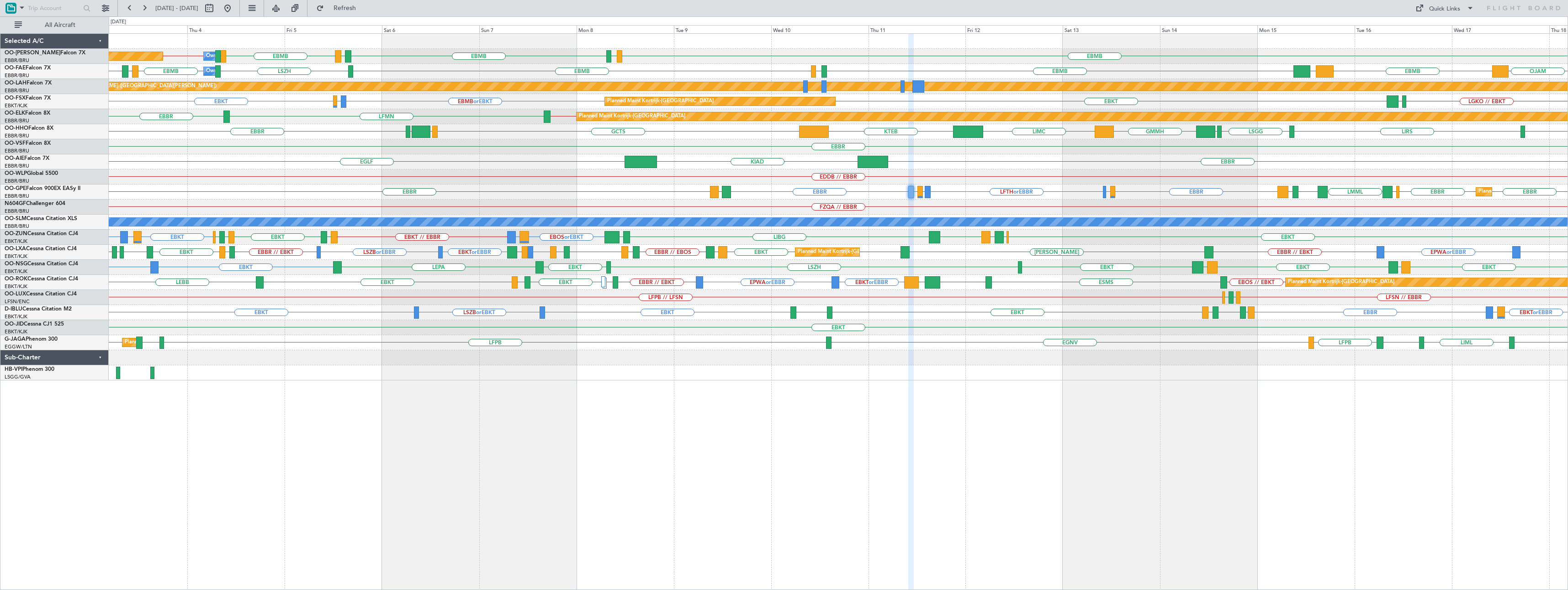
type input "0"
click at [235, 7] on button at bounding box center [228, 8] width 15 height 15
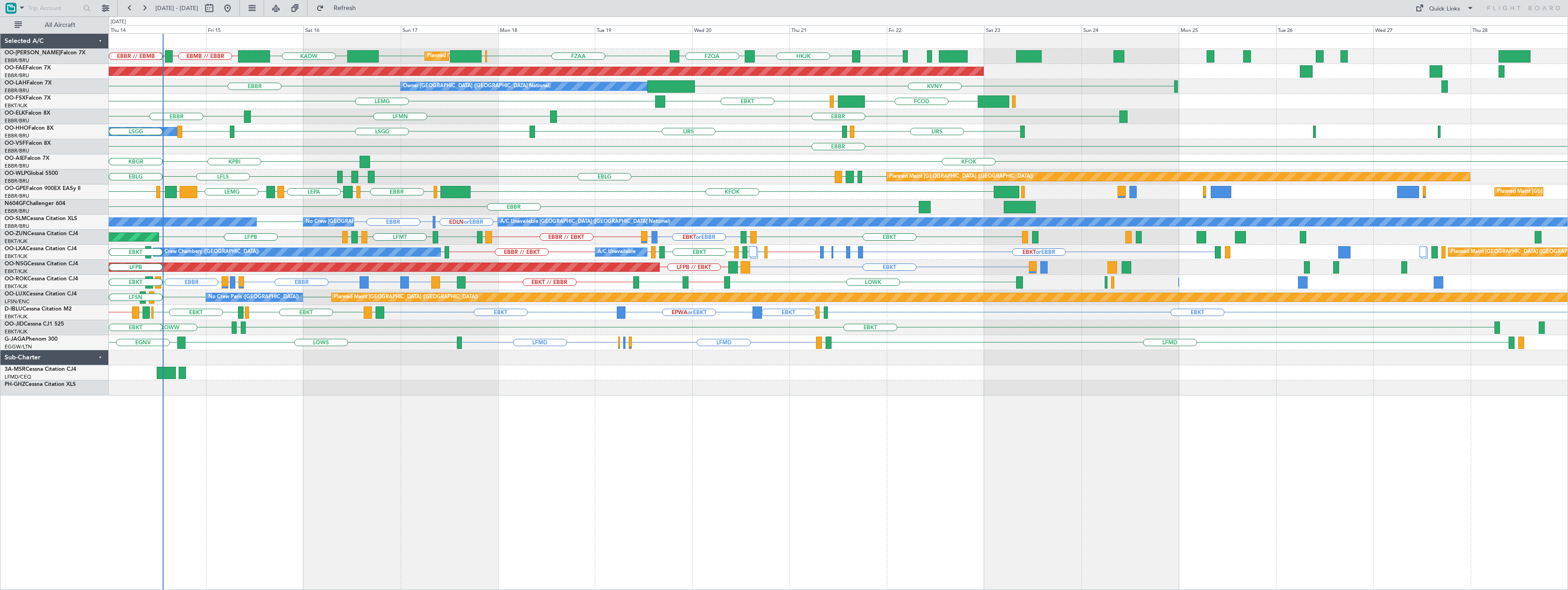
click at [510, 424] on div "KADW EBMB // EBBR ENRY [GEOGRAPHIC_DATA] FZQA FZAA FCBB EBBR // EBMB [GEOGRAPHI…" at bounding box center [838, 312] width 1459 height 557
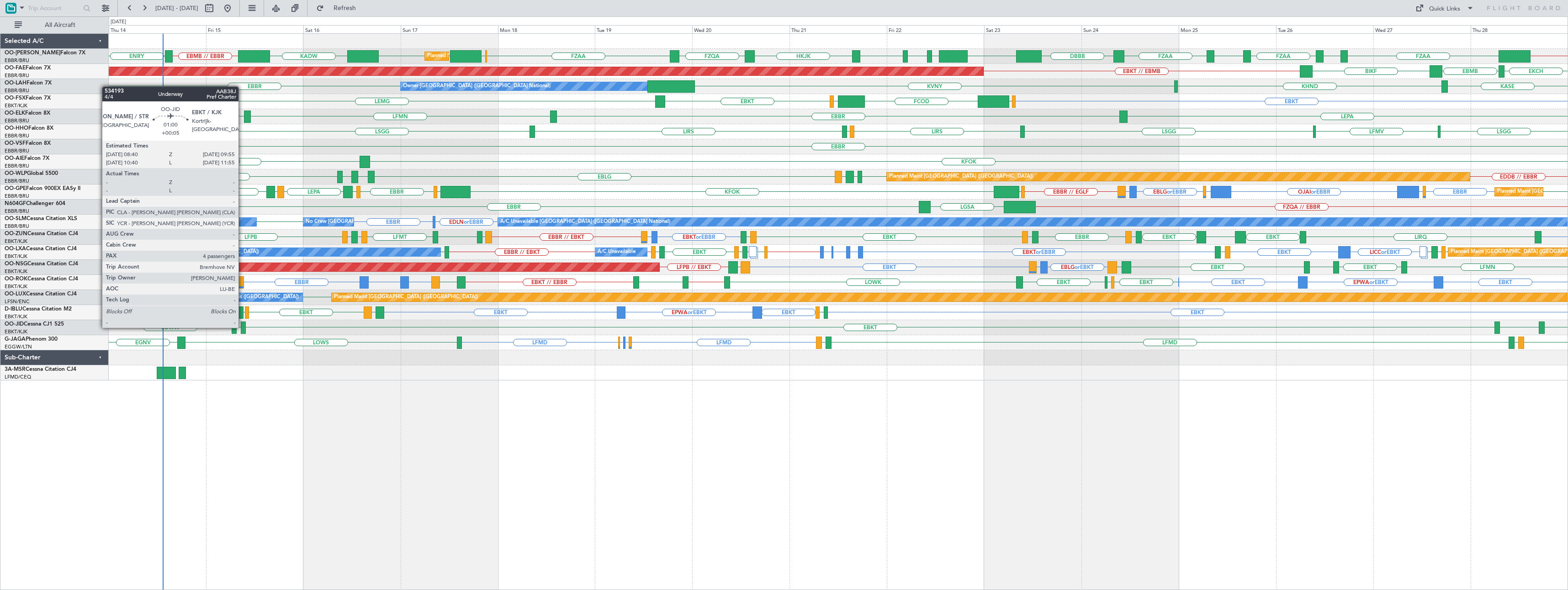
click at [243, 327] on div at bounding box center [244, 328] width 6 height 12
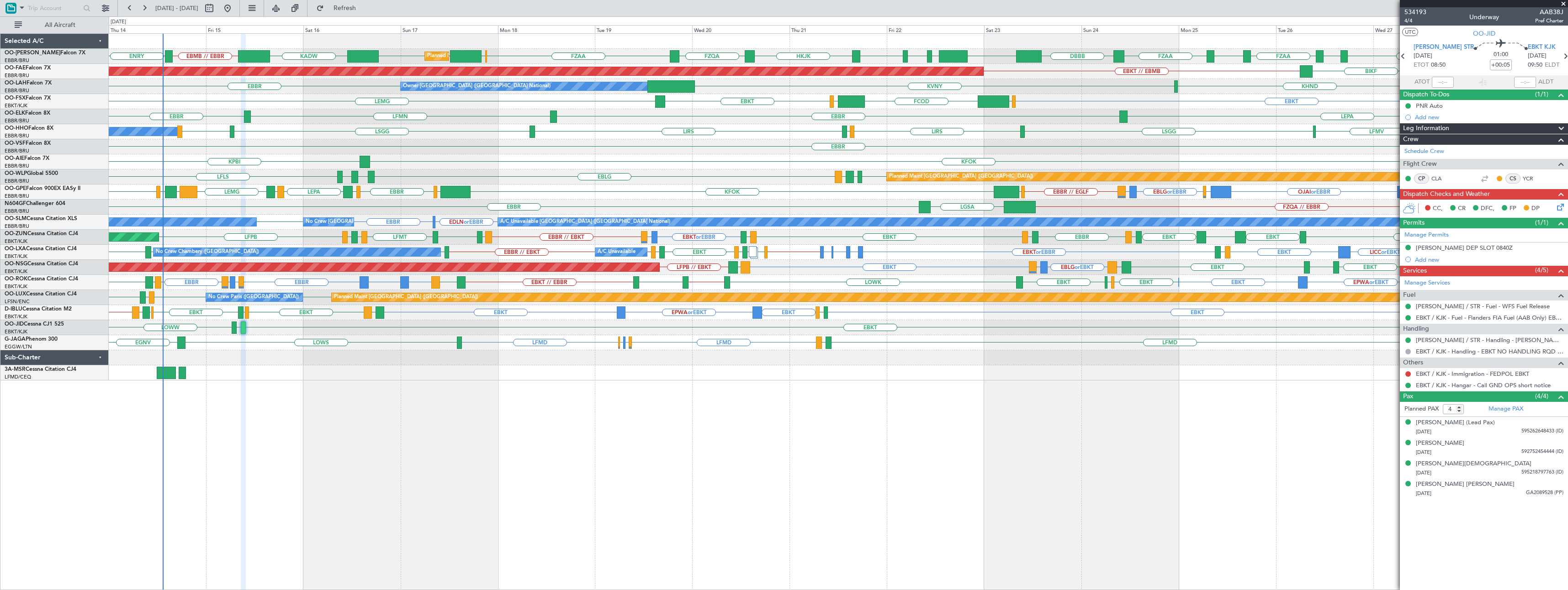
click at [1563, 4] on span at bounding box center [1563, 4] width 9 height 8
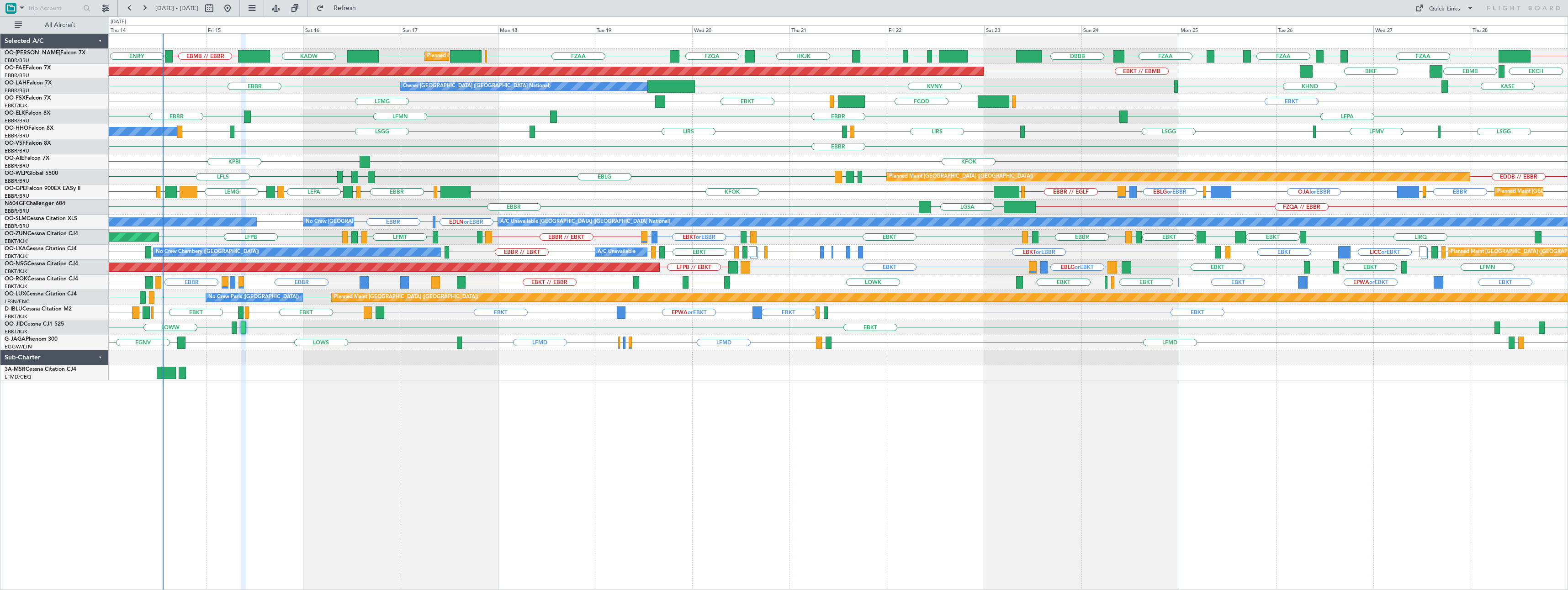
type input "0"
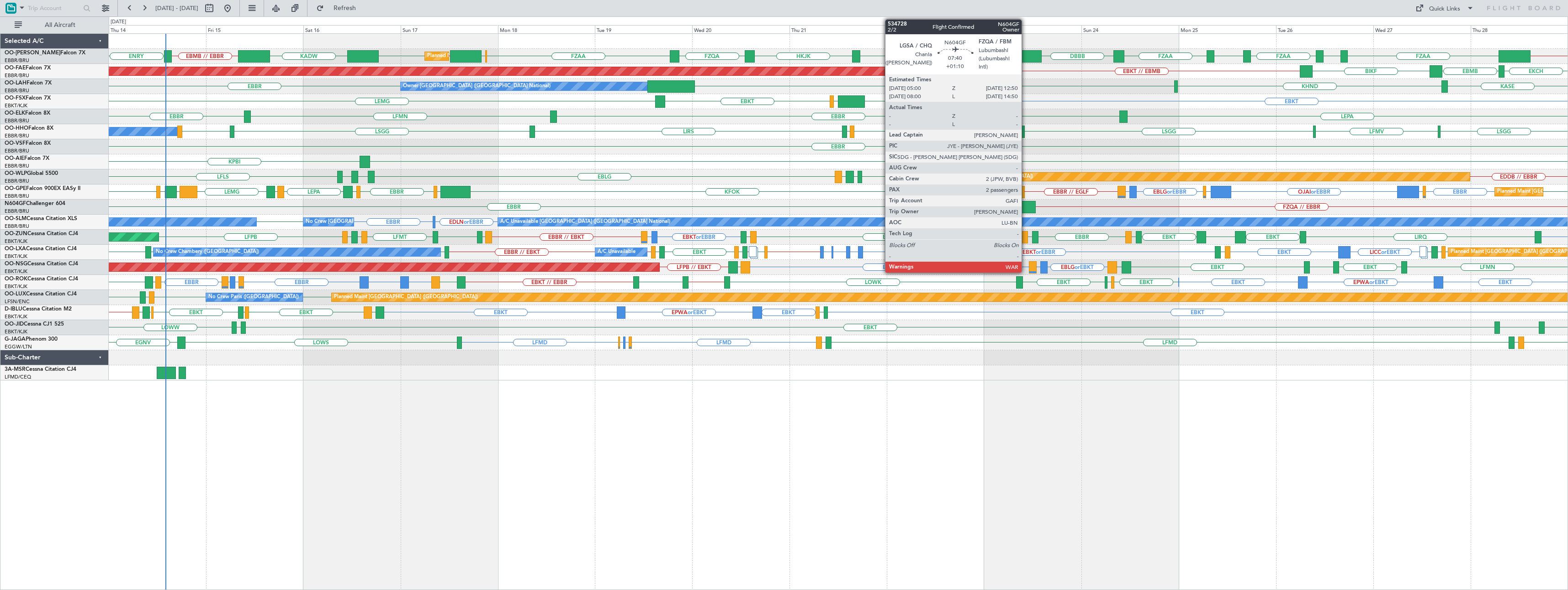
click at [1026, 203] on div at bounding box center [1020, 207] width 32 height 12
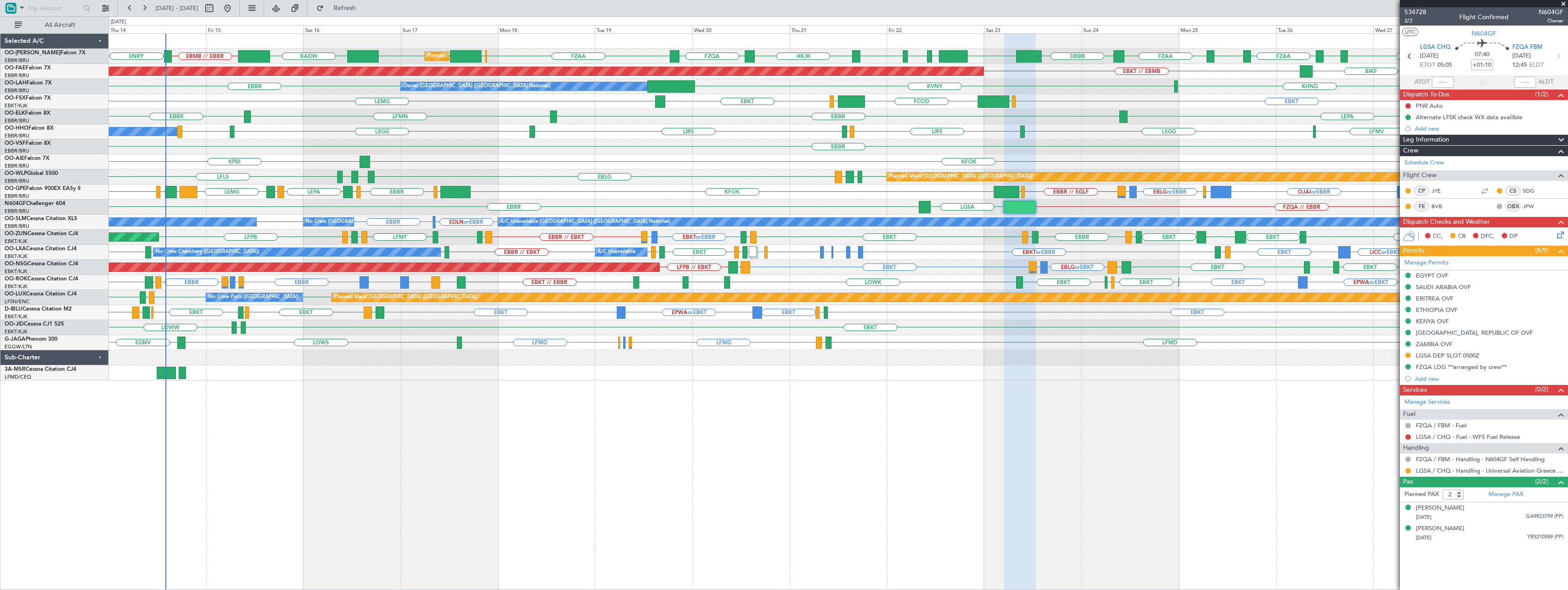
click at [1563, 4] on span at bounding box center [1563, 4] width 9 height 8
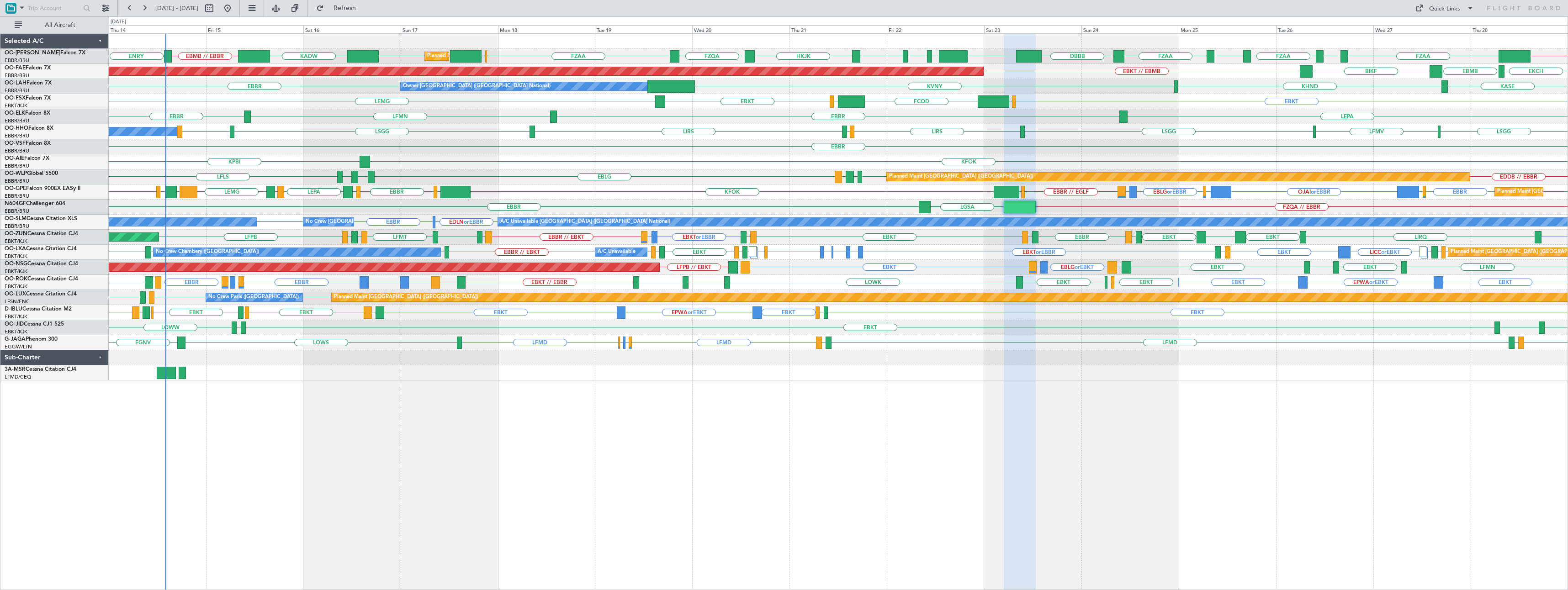
type input "0"
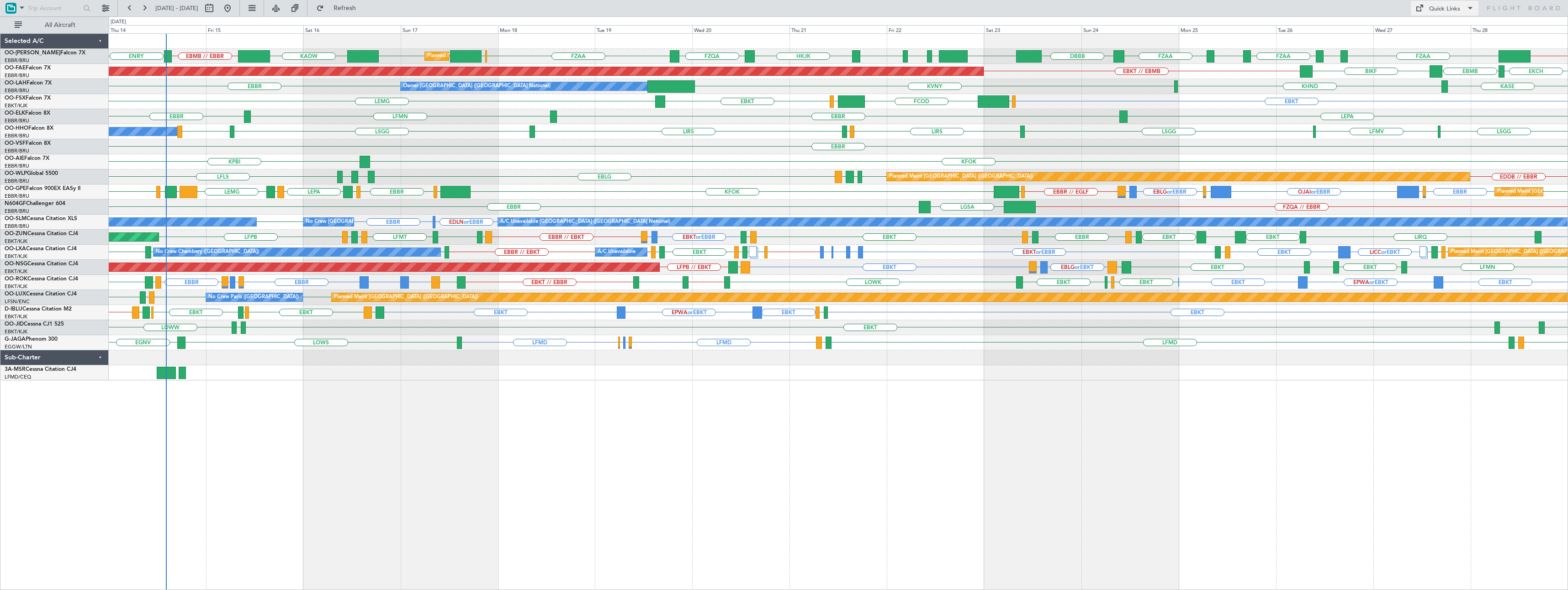
click at [1438, 6] on div "Quick Links" at bounding box center [1444, 9] width 31 height 9
click at [1444, 30] on button "Trip Builder" at bounding box center [1445, 30] width 68 height 22
click at [1433, 12] on div "Quick Links" at bounding box center [1444, 9] width 31 height 9
click at [1431, 30] on button "Trip Builder" at bounding box center [1445, 30] width 68 height 22
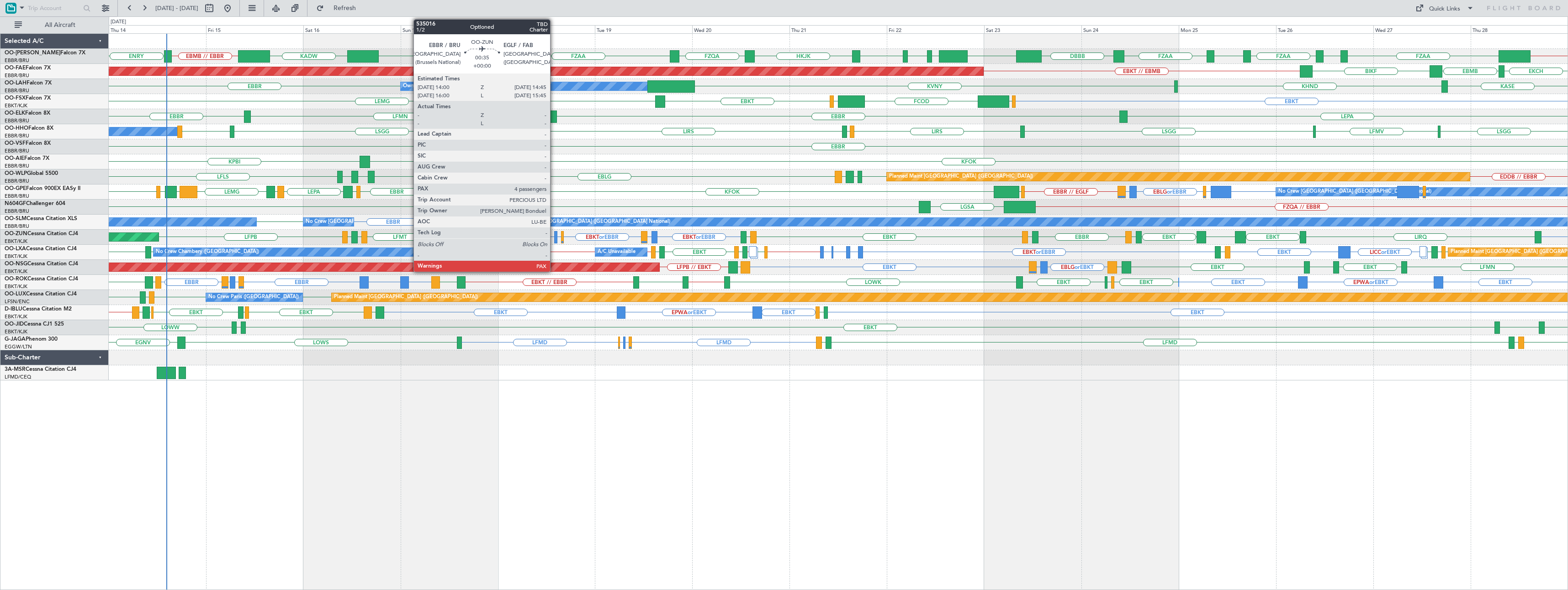
click at [554, 235] on div at bounding box center [555, 237] width 3 height 12
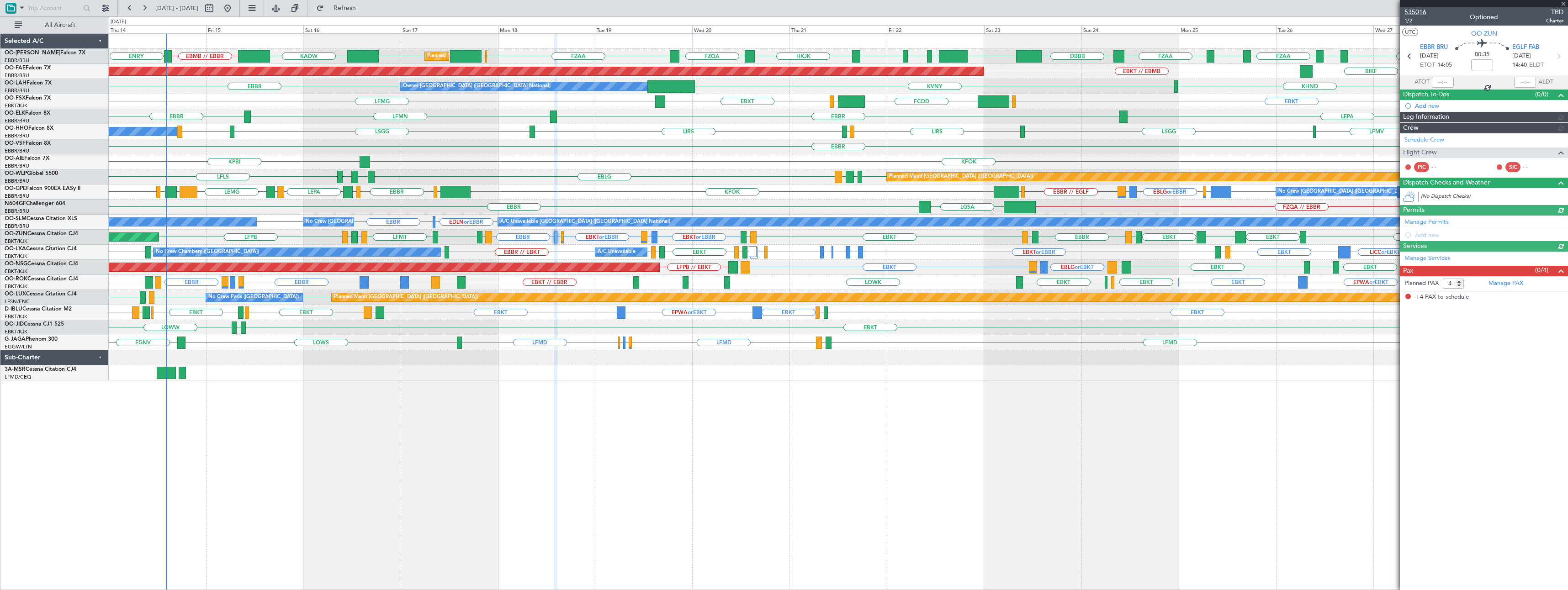
click at [1416, 12] on span "535016" at bounding box center [1416, 12] width 22 height 10
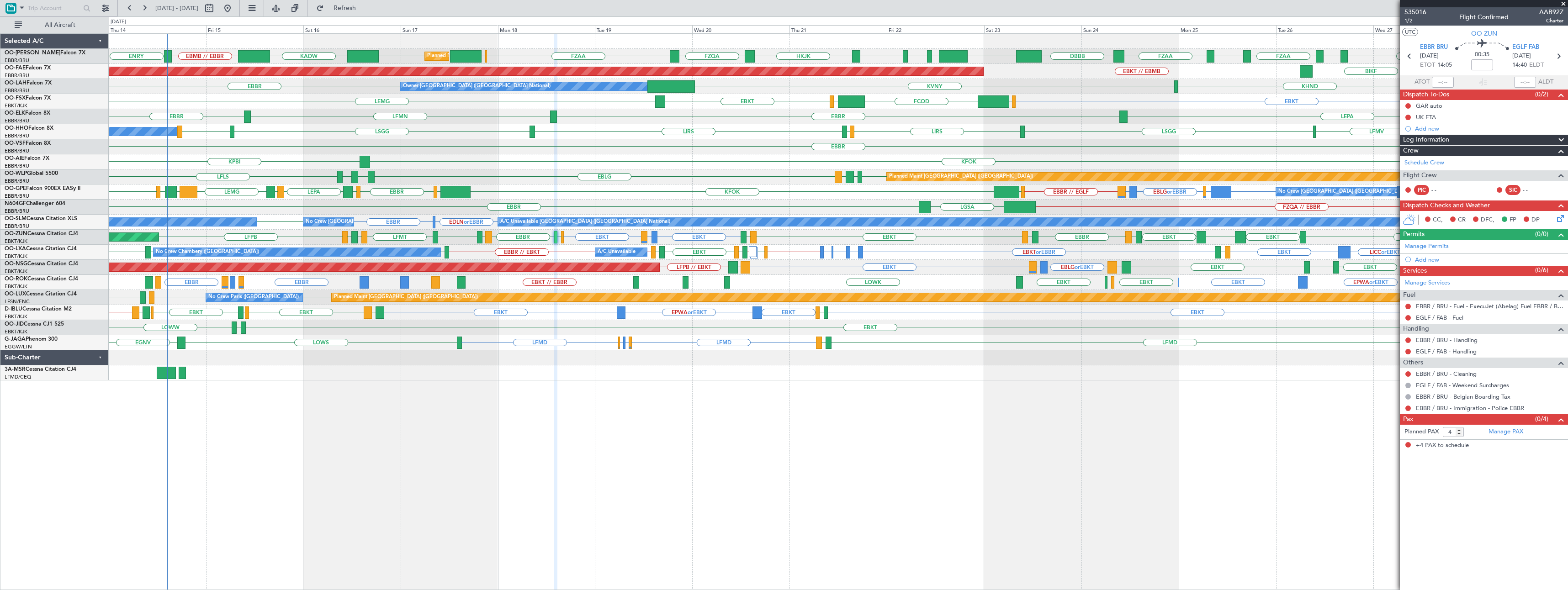
click at [1564, 4] on span at bounding box center [1563, 4] width 9 height 8
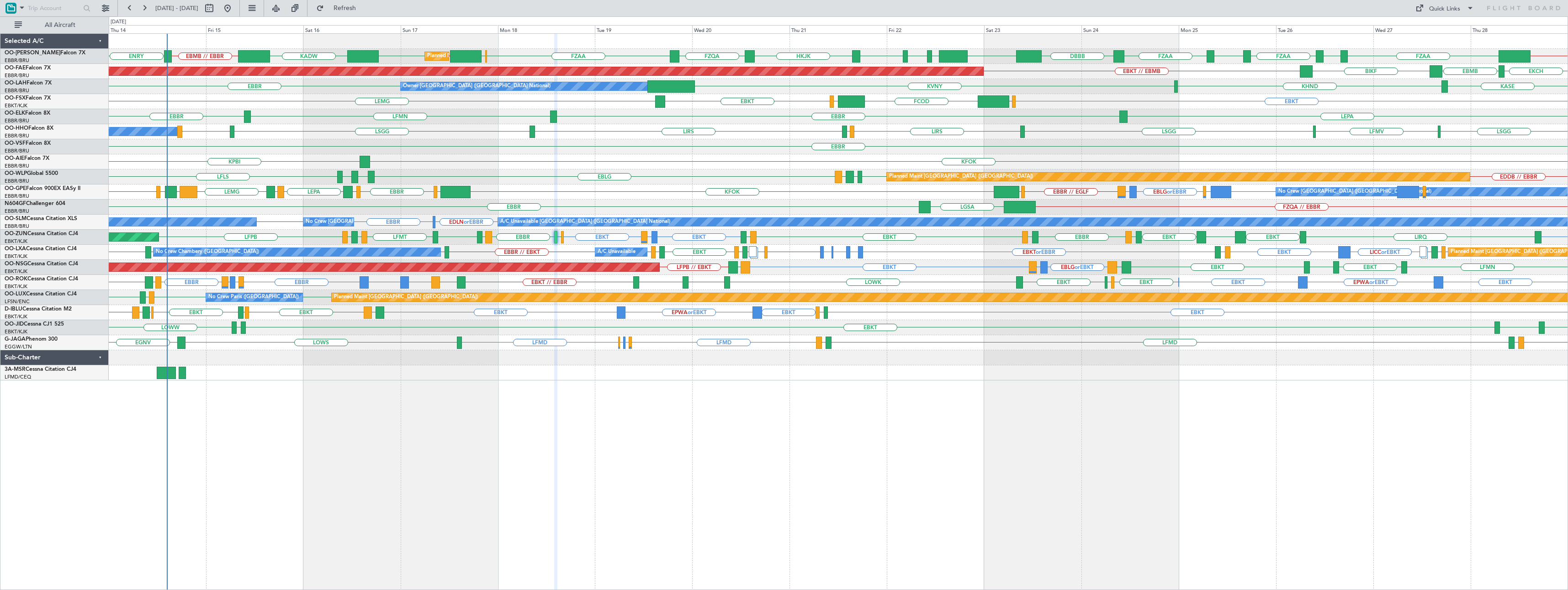
type input "0"
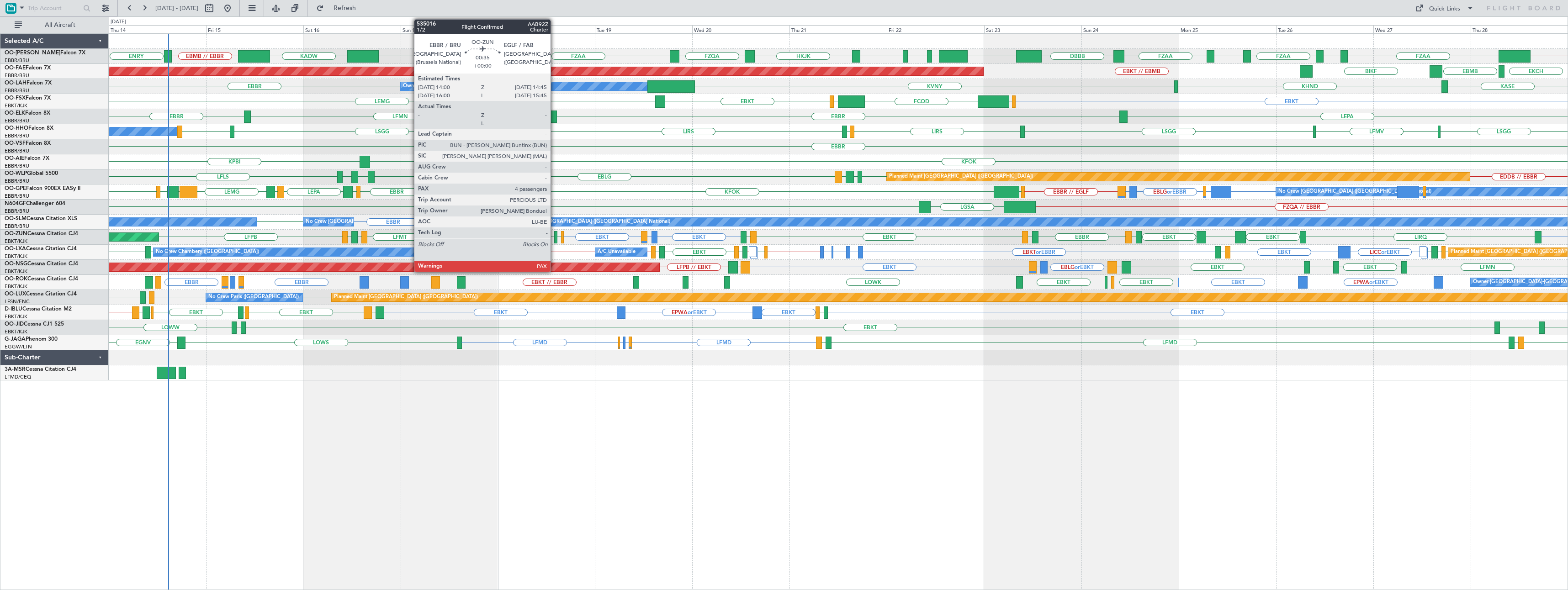
click at [555, 234] on div at bounding box center [555, 237] width 3 height 12
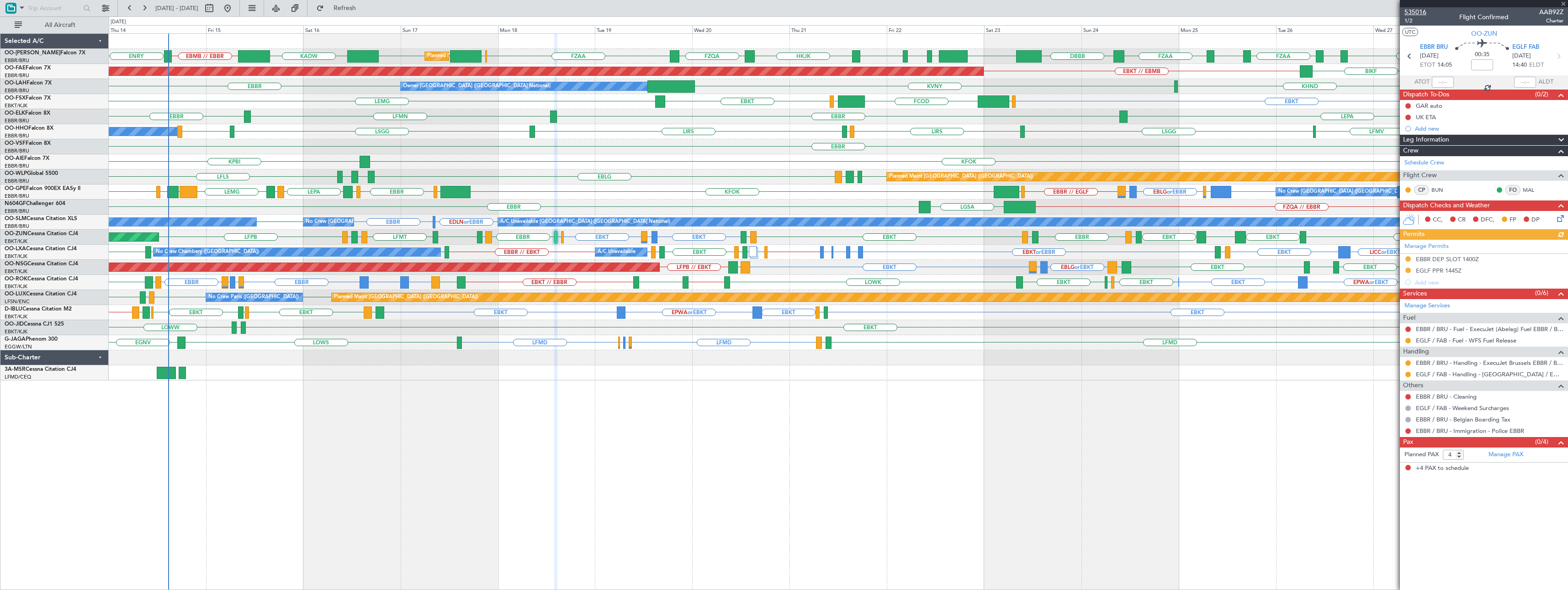
click at [1415, 12] on span "535016" at bounding box center [1416, 12] width 22 height 10
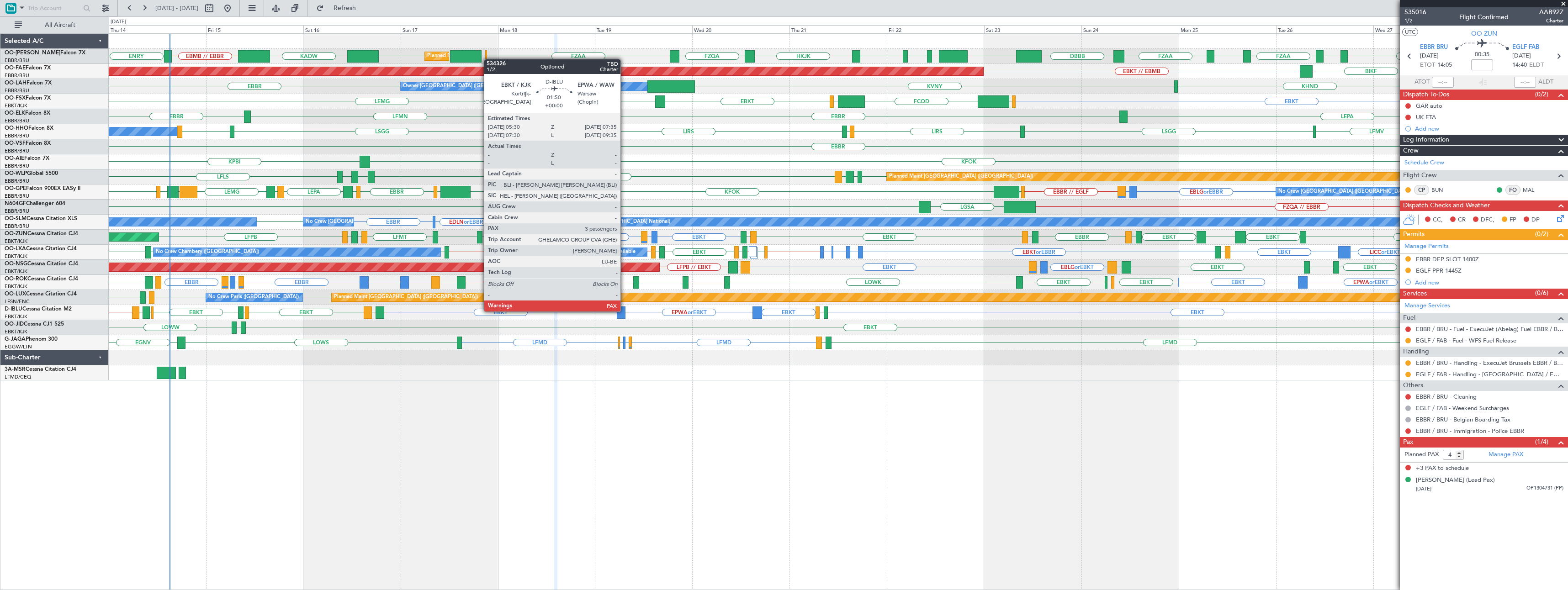
click at [625, 310] on div at bounding box center [621, 313] width 9 height 12
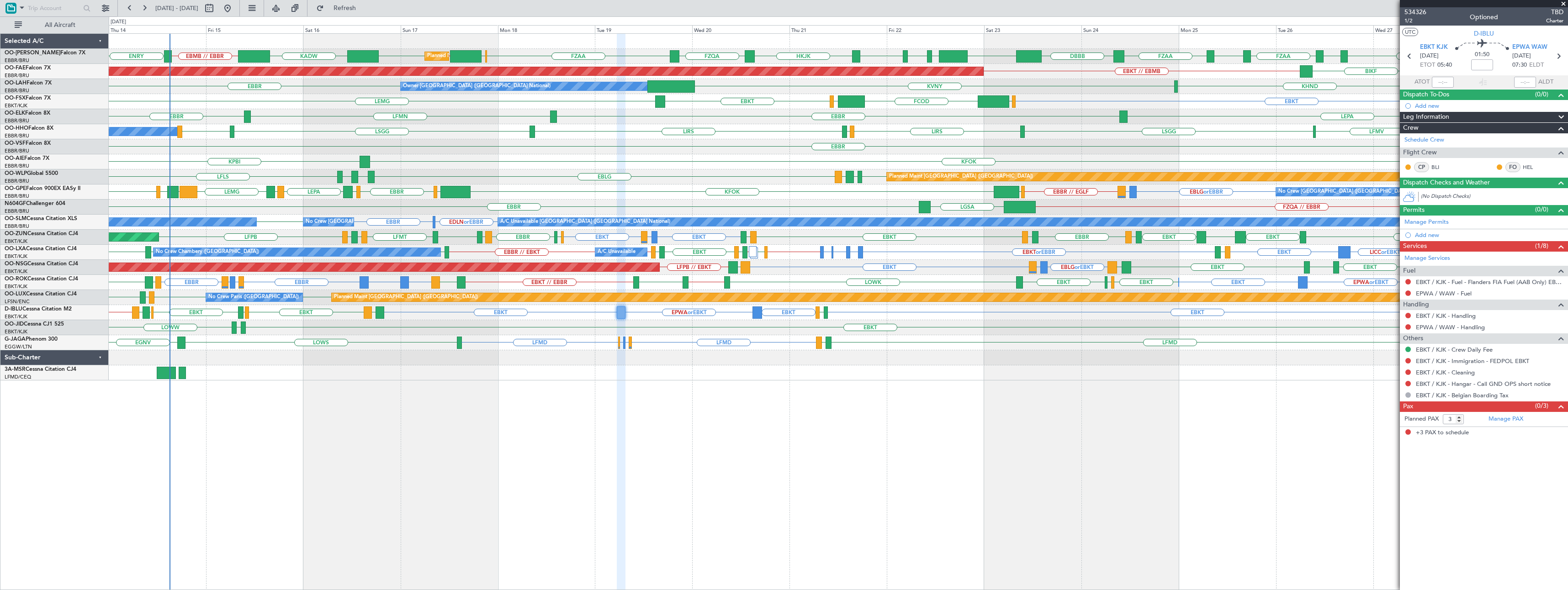
click at [1564, 5] on span at bounding box center [1563, 4] width 9 height 8
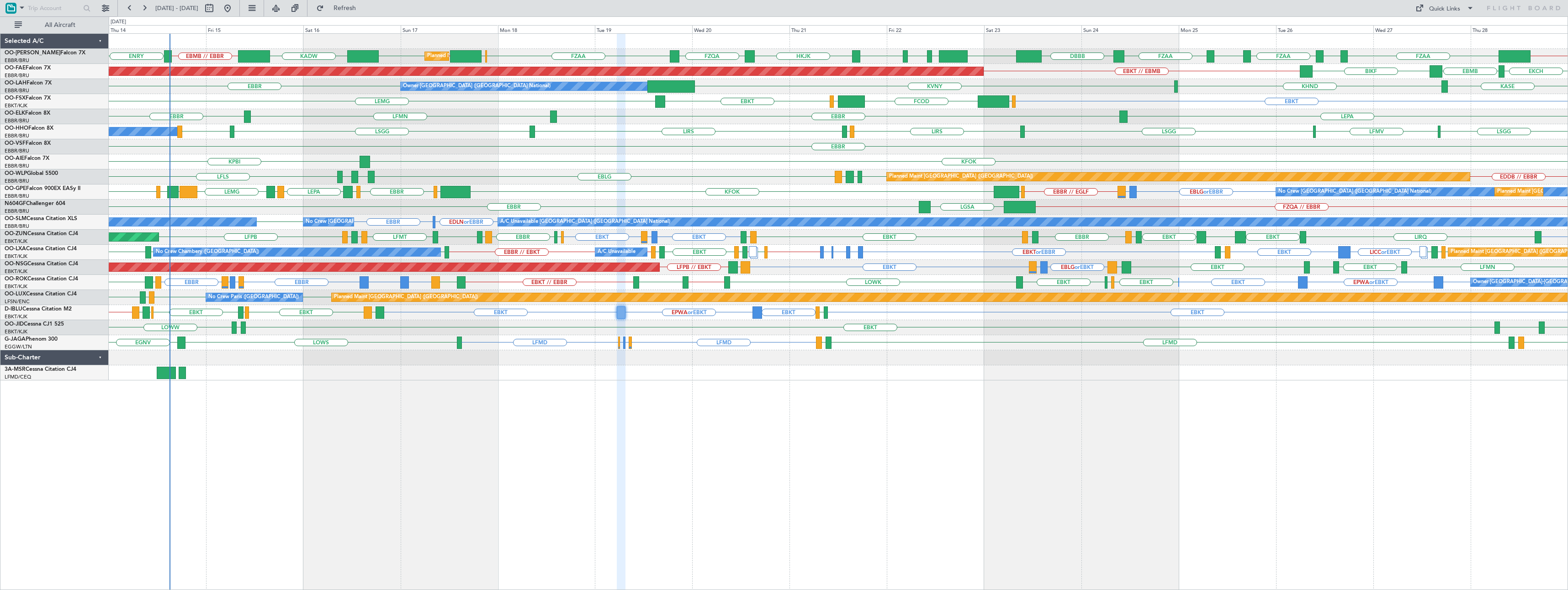
type input "0"
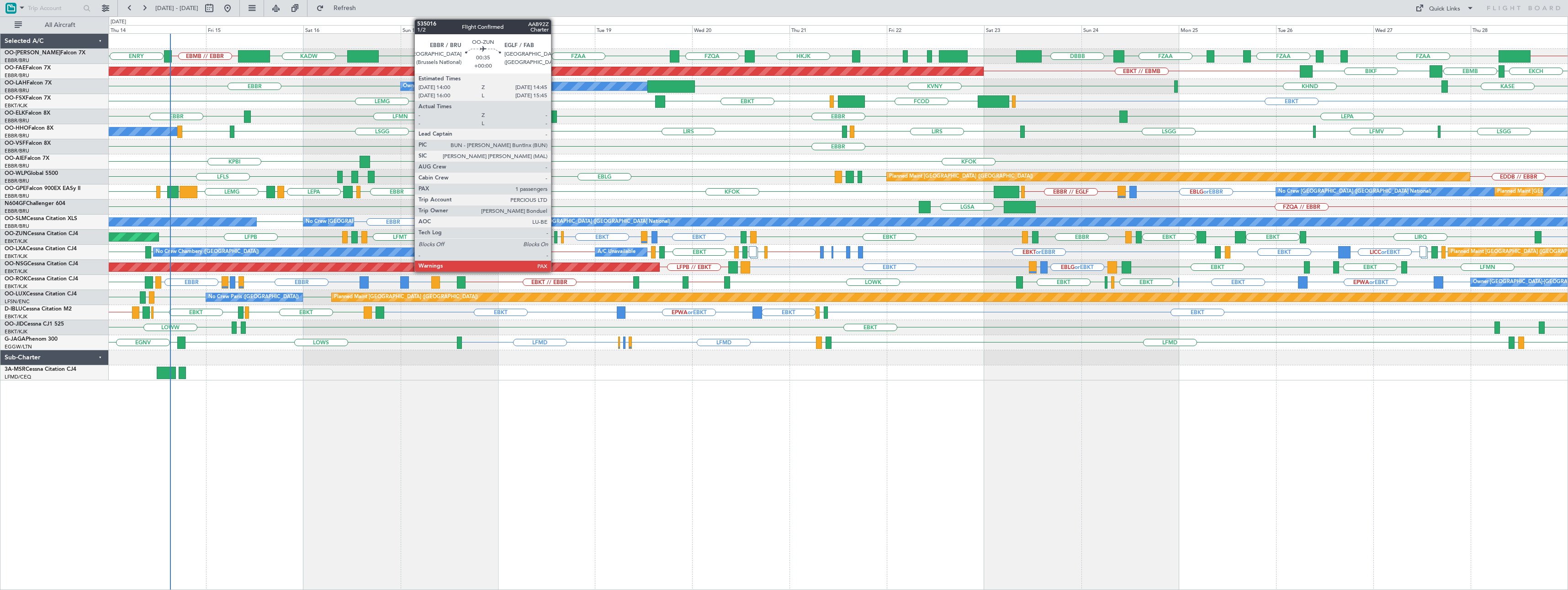
click at [555, 235] on div at bounding box center [555, 237] width 3 height 12
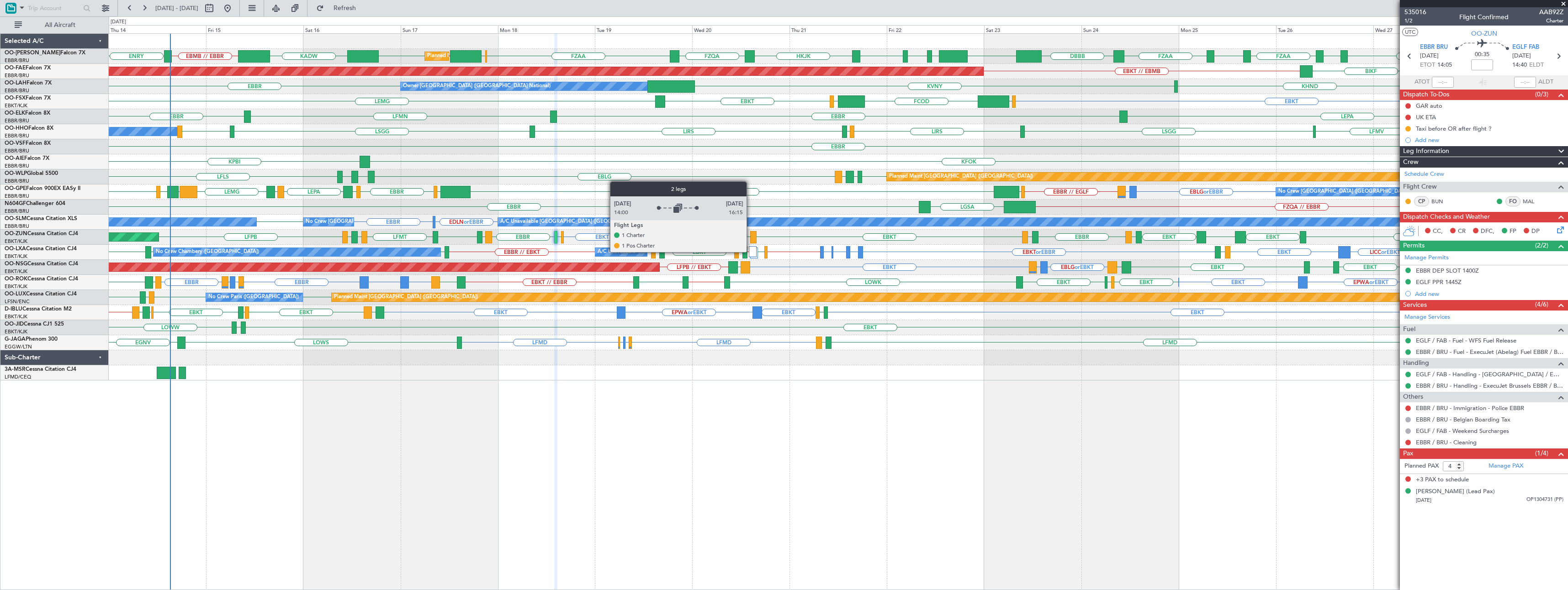
click at [751, 251] on div at bounding box center [753, 252] width 8 height 11
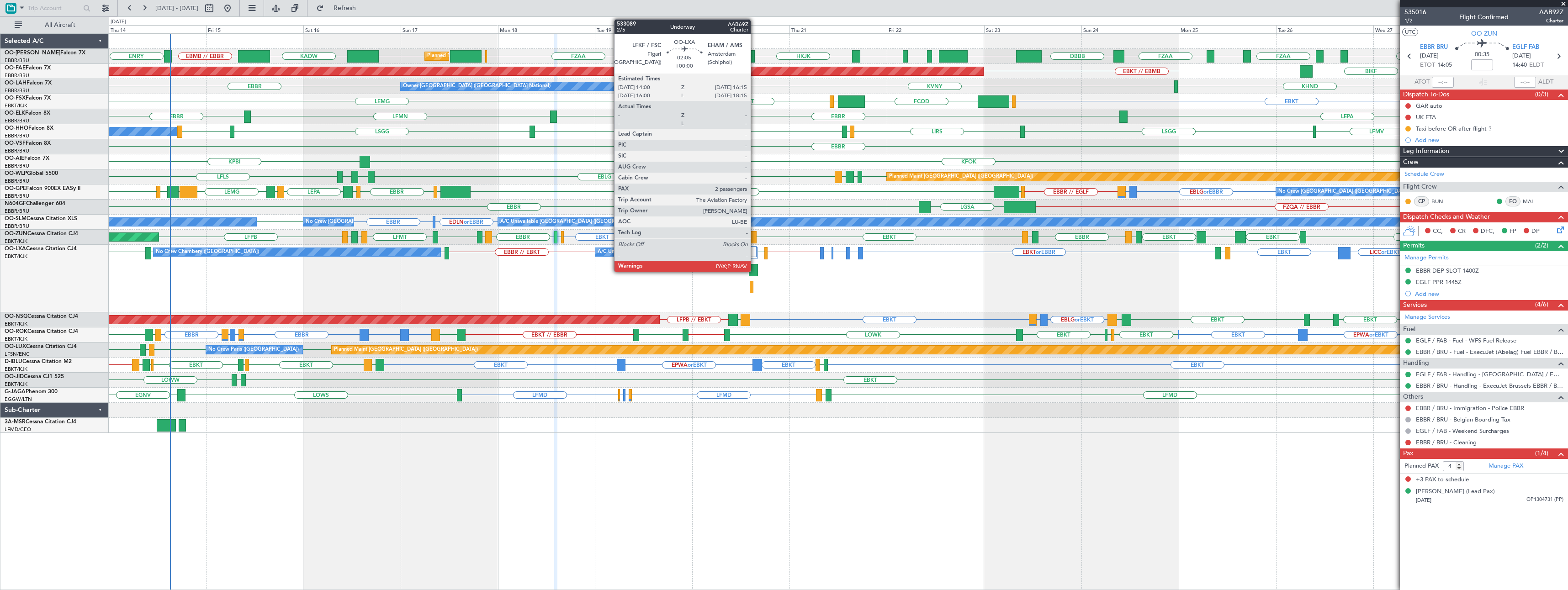
click at [755, 267] on div at bounding box center [753, 270] width 9 height 12
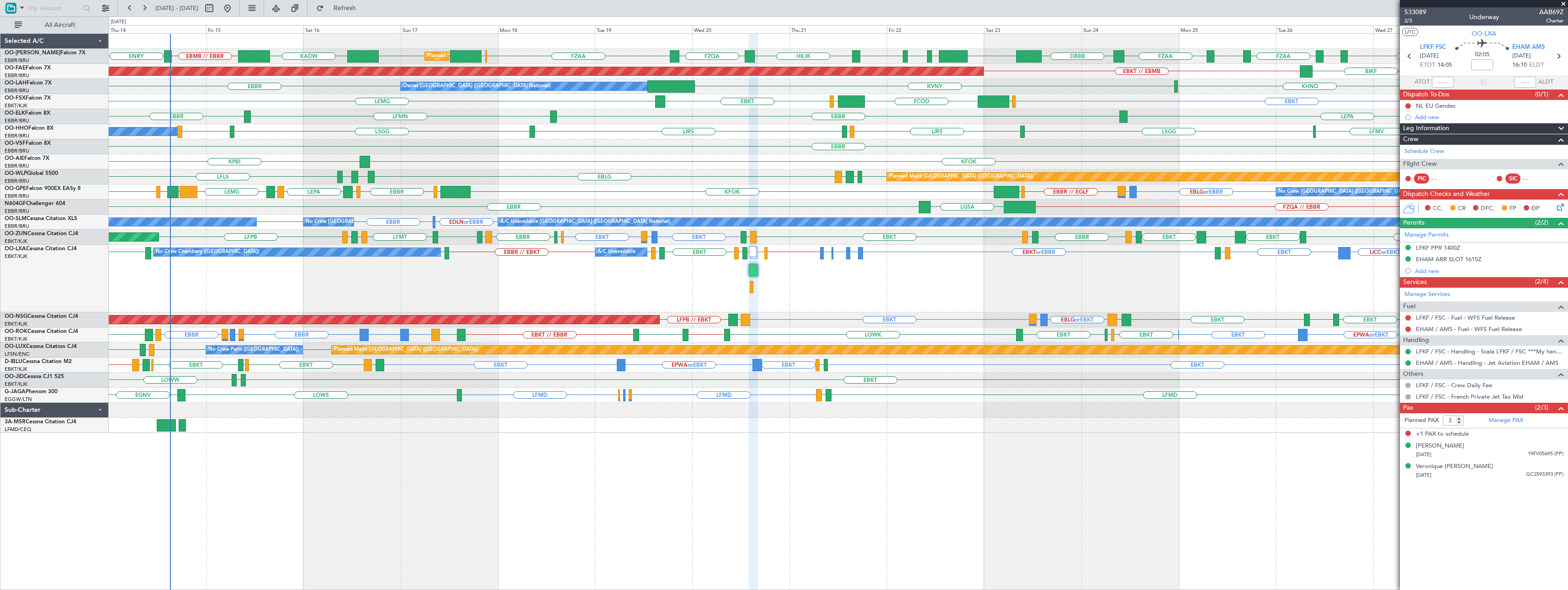
click at [1564, 1] on span at bounding box center [1563, 4] width 9 height 8
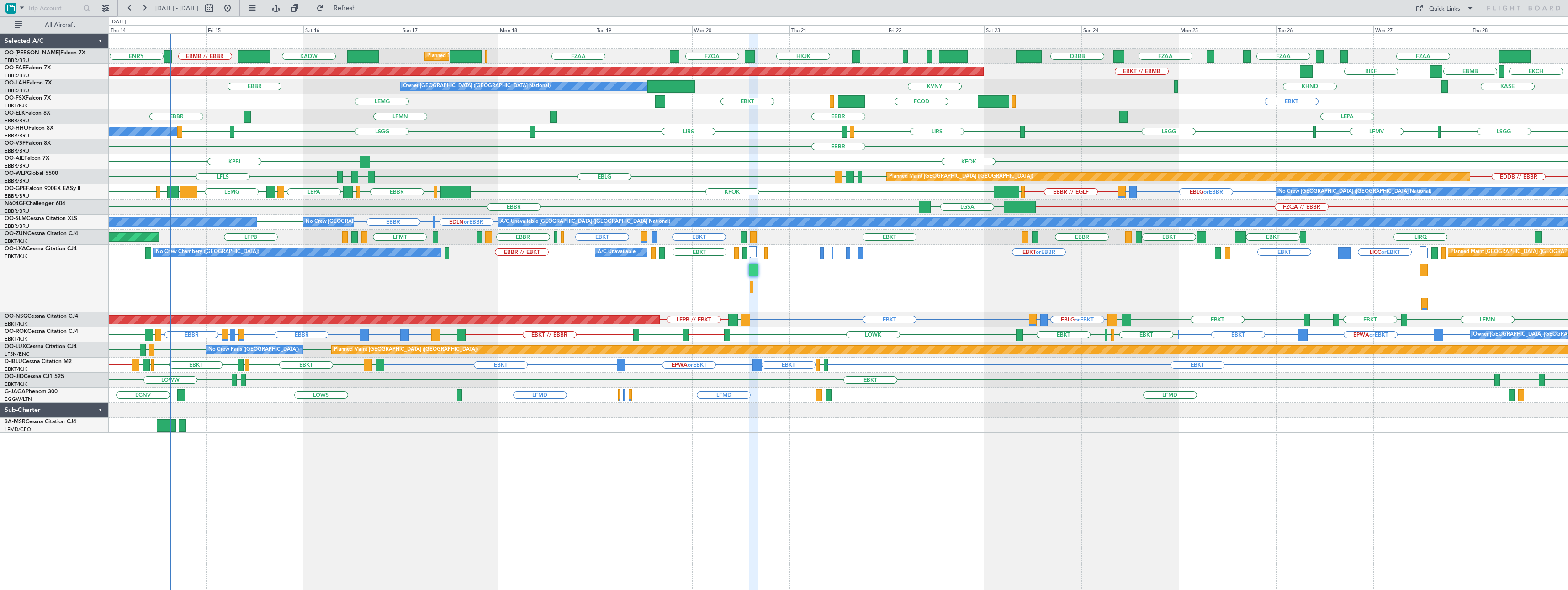
type input "0"
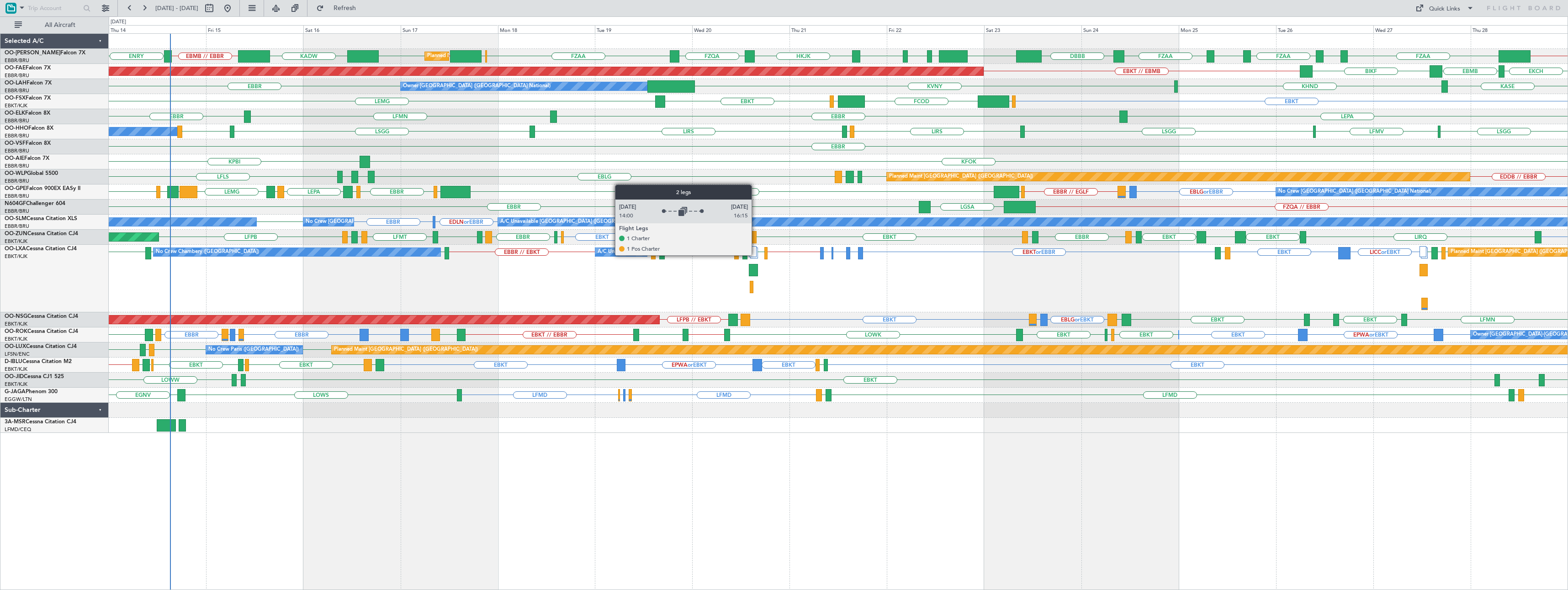
click at [755, 254] on div at bounding box center [753, 252] width 8 height 11
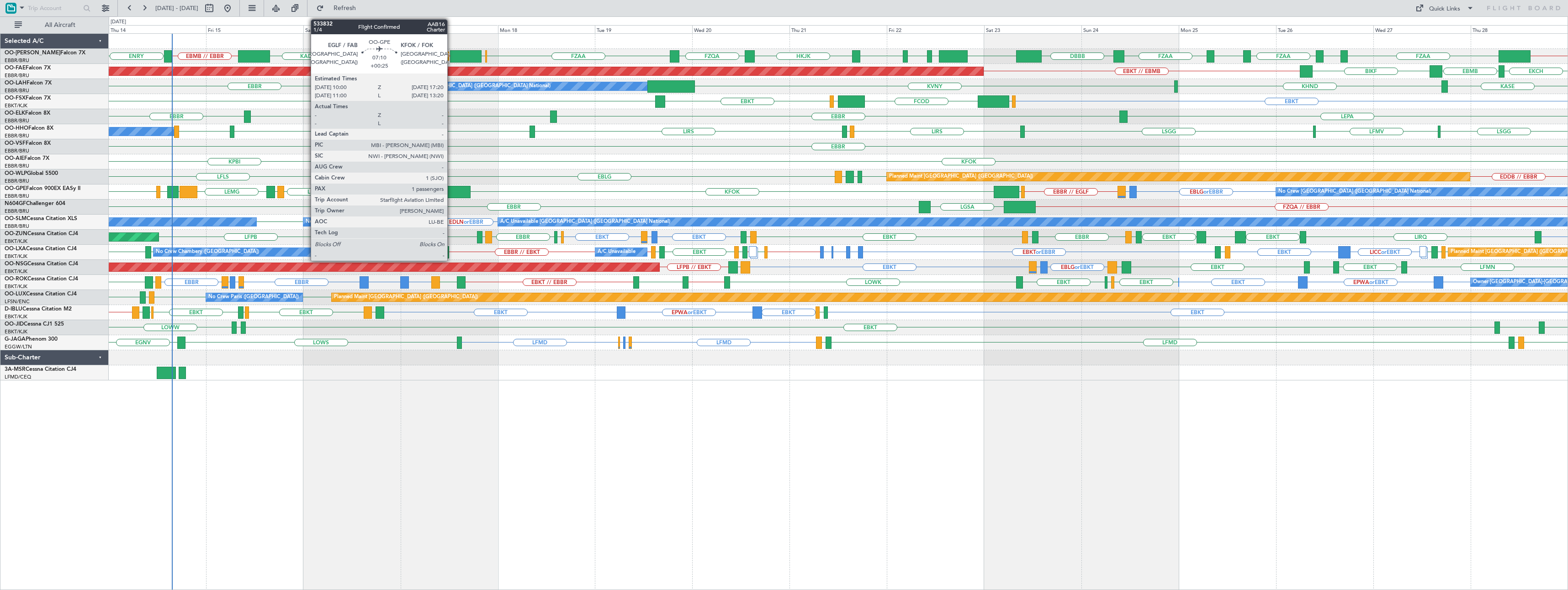
click at [451, 188] on div at bounding box center [455, 192] width 30 height 12
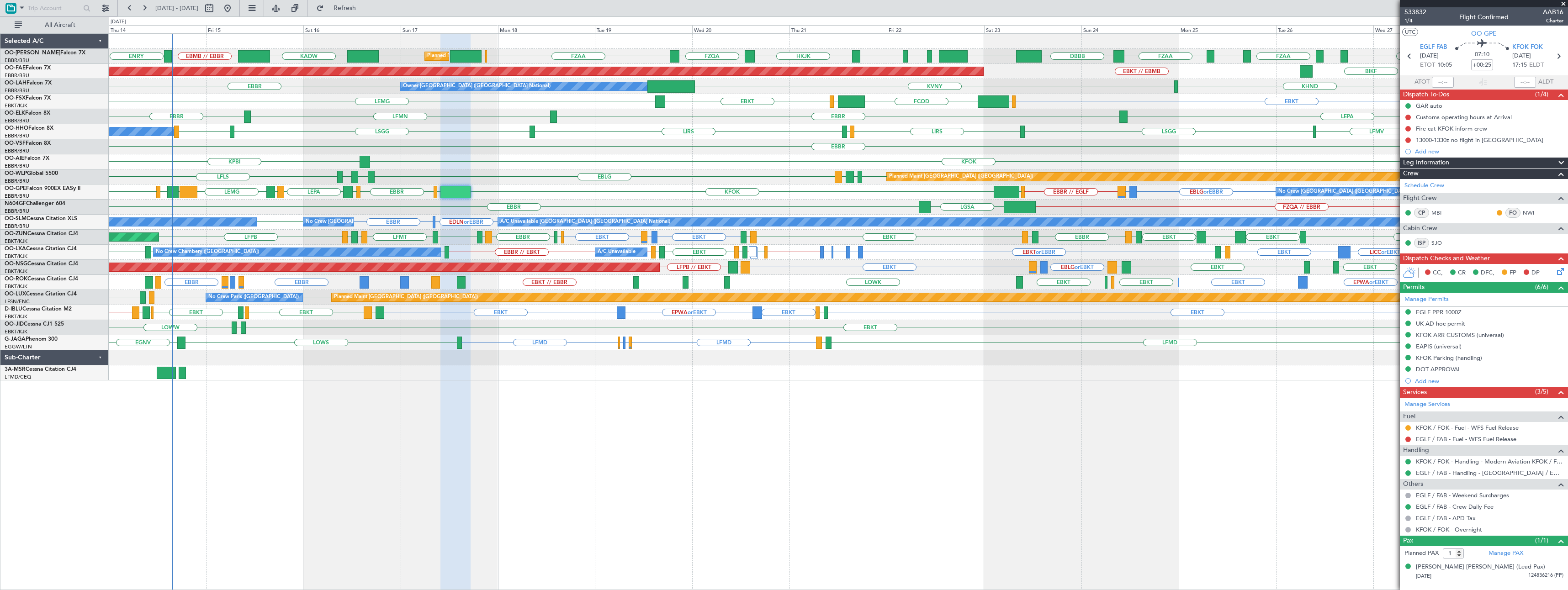
click at [1565, 2] on span at bounding box center [1563, 4] width 9 height 8
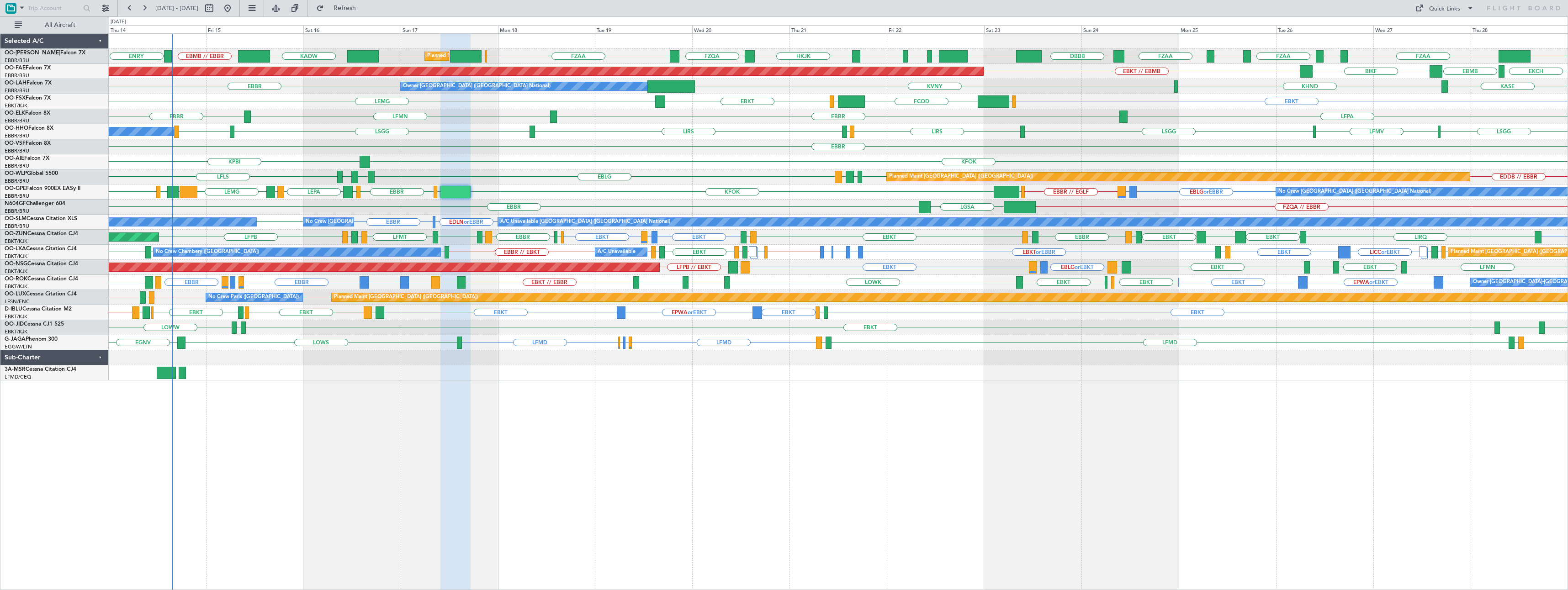
type input "0"
